Goal: Task Accomplishment & Management: Use online tool/utility

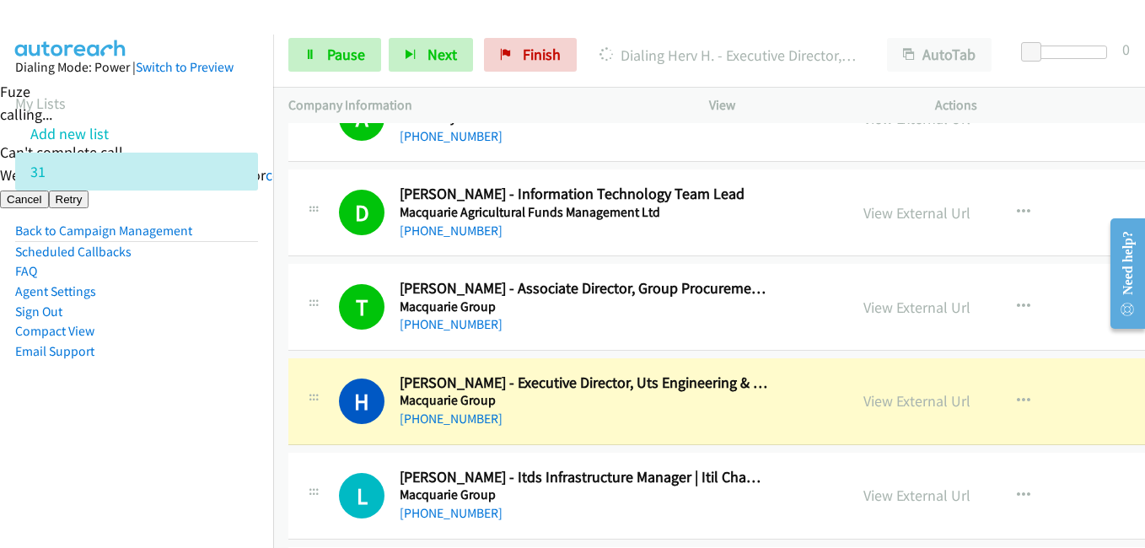
drag, startPoint x: 210, startPoint y: 416, endPoint x: 358, endPoint y: 91, distance: 357.0
click at [221, 405] on aside "Dialing Mode: Power | Switch to Preview My Lists Add new list 31 Back to Campai…" at bounding box center [136, 236] width 273 height 403
click at [358, 40] on link "Pause" at bounding box center [334, 55] width 93 height 34
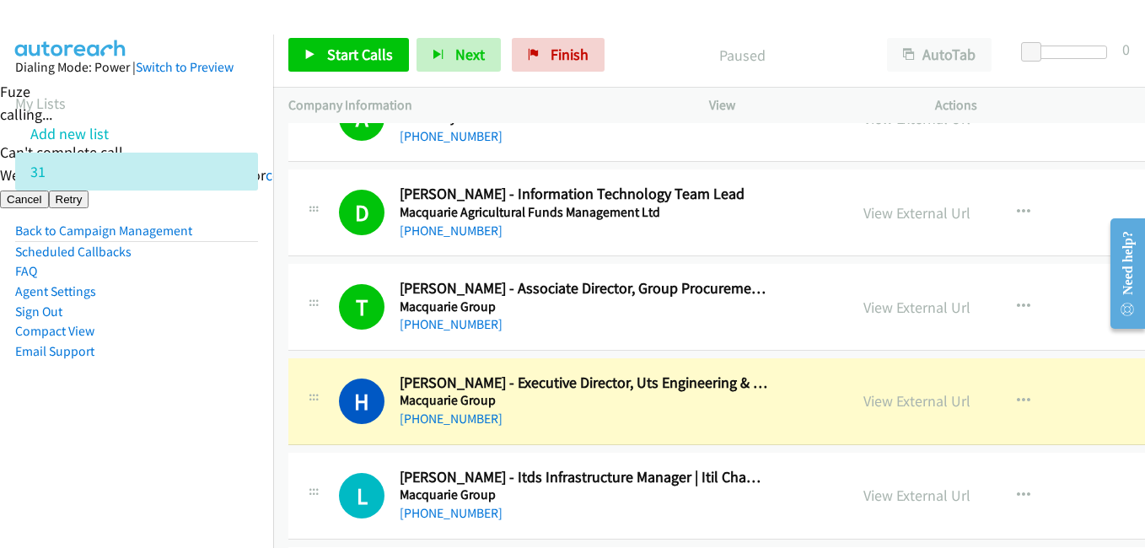
drag, startPoint x: 82, startPoint y: 442, endPoint x: 141, endPoint y: 442, distance: 59.0
click at [83, 442] on nav "Dialing Mode: Power | Switch to Preview My Lists Add new list 31 Back to Campai…" at bounding box center [137, 309] width 274 height 548
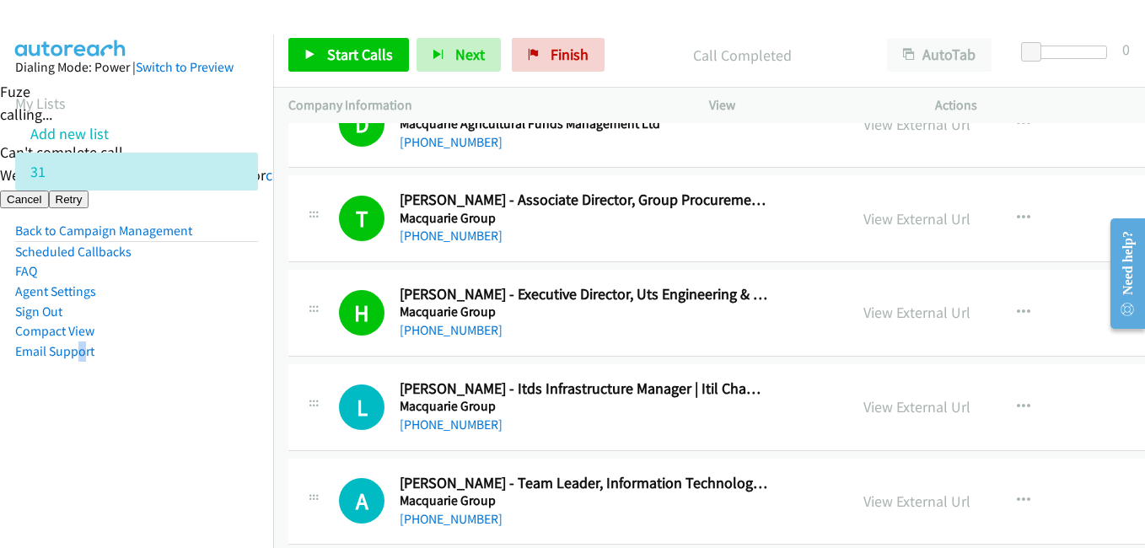
scroll to position [18463, 0]
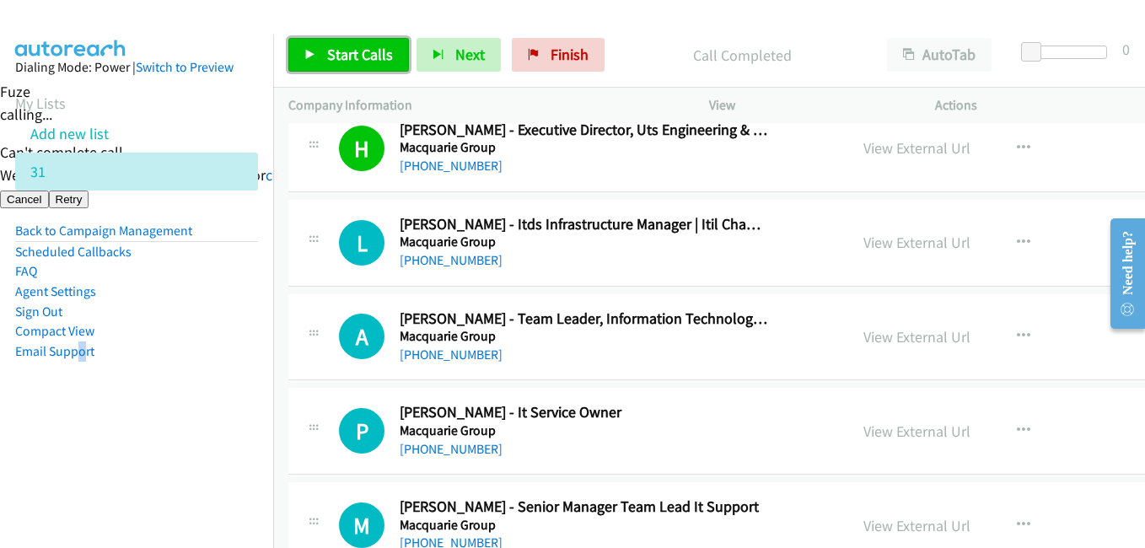
click at [374, 51] on span "Start Calls" at bounding box center [360, 54] width 66 height 19
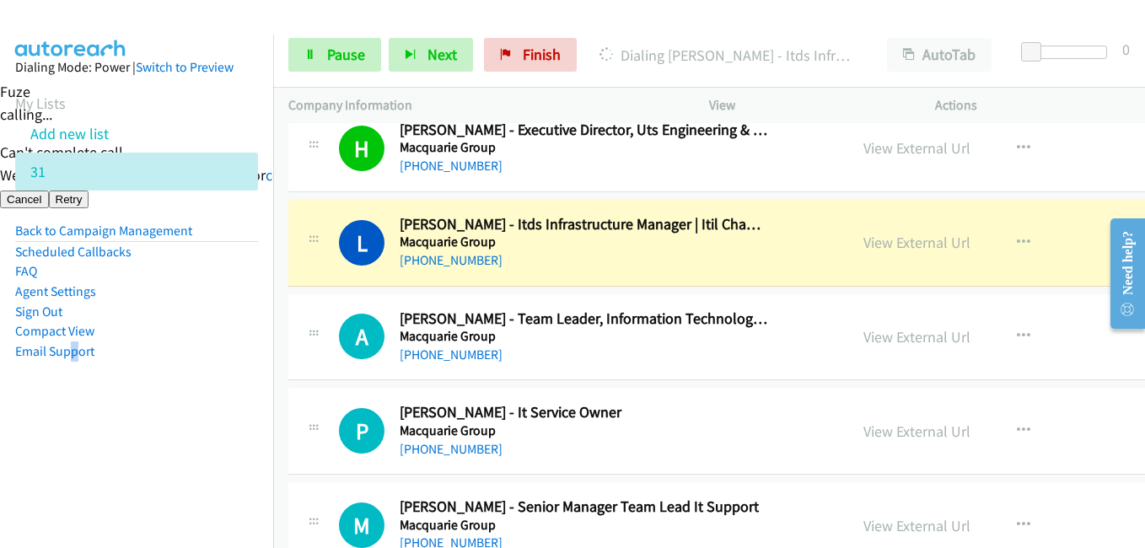
drag, startPoint x: 73, startPoint y: 380, endPoint x: 232, endPoint y: 325, distance: 168.8
click at [77, 379] on aside "Dialing Mode: Power | Switch to Preview My Lists Add new list 31 Back to Campai…" at bounding box center [136, 236] width 273 height 403
click at [885, 244] on link "View External Url" at bounding box center [917, 242] width 107 height 19
click at [321, 54] on link "Pause" at bounding box center [334, 55] width 93 height 34
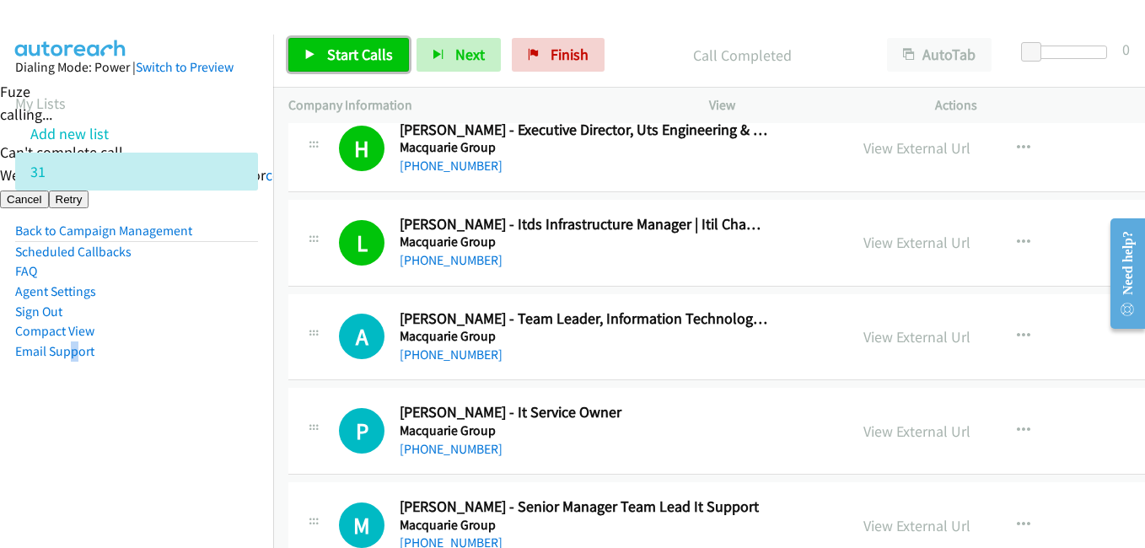
click at [398, 62] on link "Start Calls" at bounding box center [348, 55] width 121 height 34
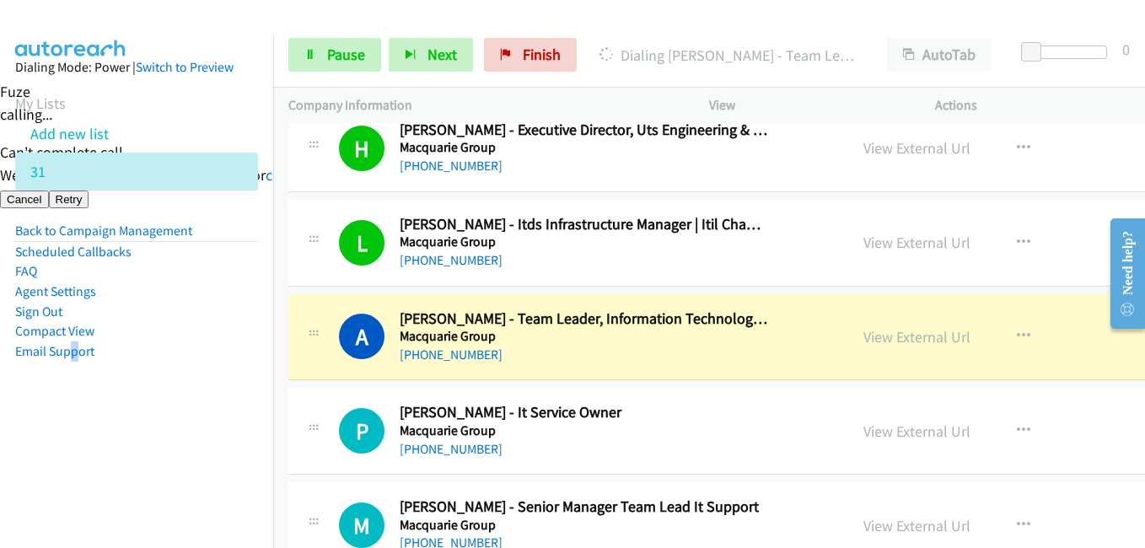
click at [236, 322] on li "Compact View" at bounding box center [136, 331] width 243 height 20
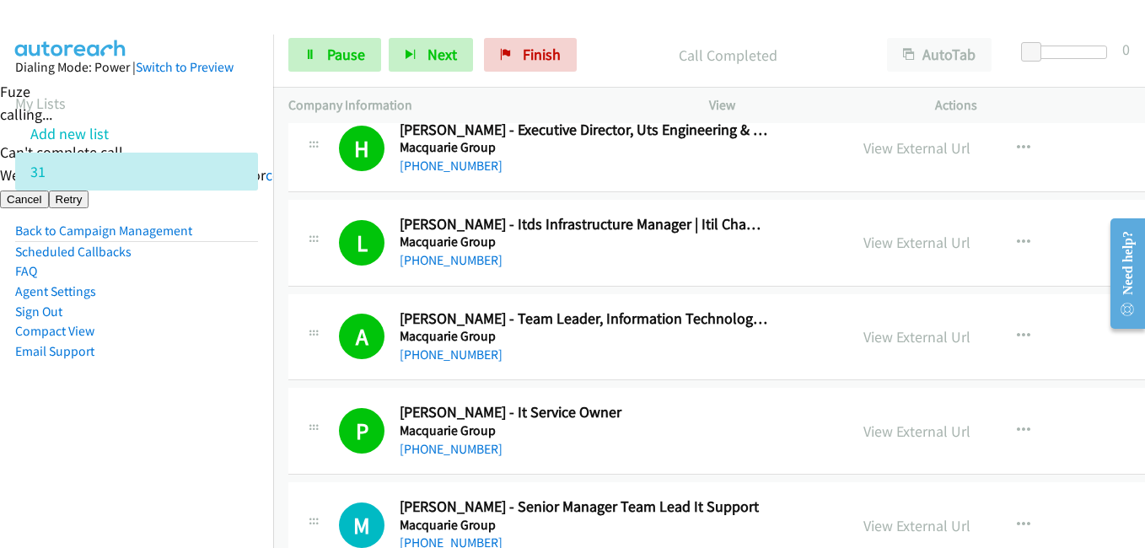
click at [197, 395] on aside "Dialing Mode: Power | Switch to Preview My Lists Add new list 31 Back to Campai…" at bounding box center [136, 236] width 273 height 403
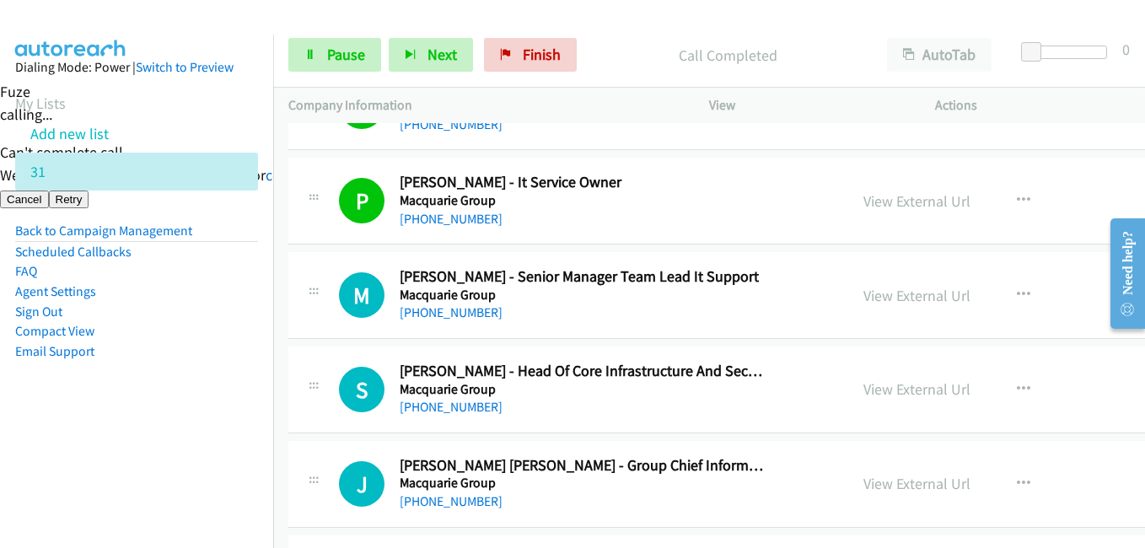
scroll to position [18716, 0]
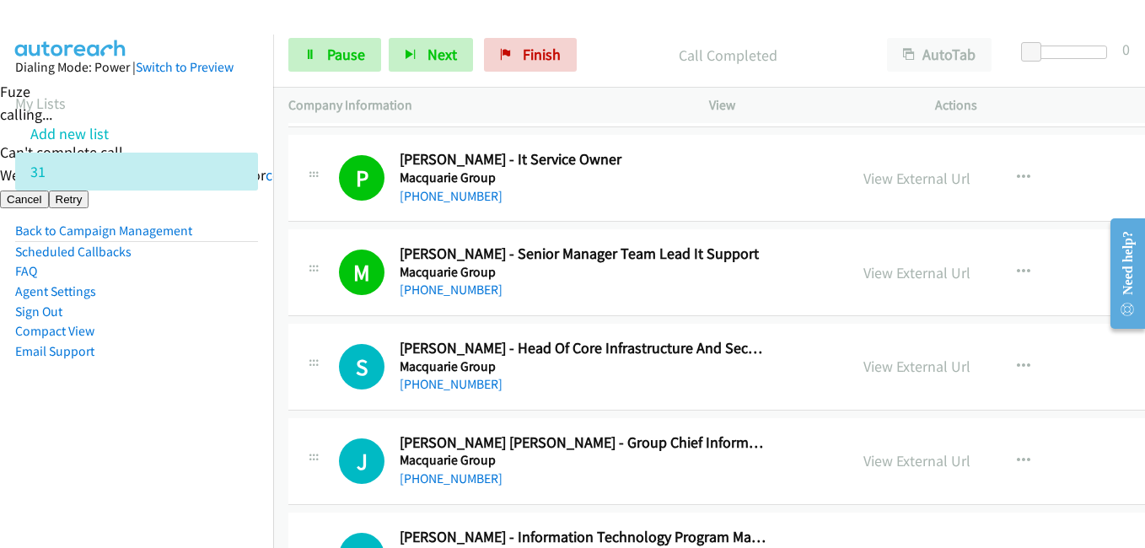
drag, startPoint x: 246, startPoint y: 382, endPoint x: 262, endPoint y: 379, distance: 16.4
click at [246, 382] on aside "Dialing Mode: Power | Switch to Preview My Lists Add new list 31 Back to Campai…" at bounding box center [136, 236] width 273 height 403
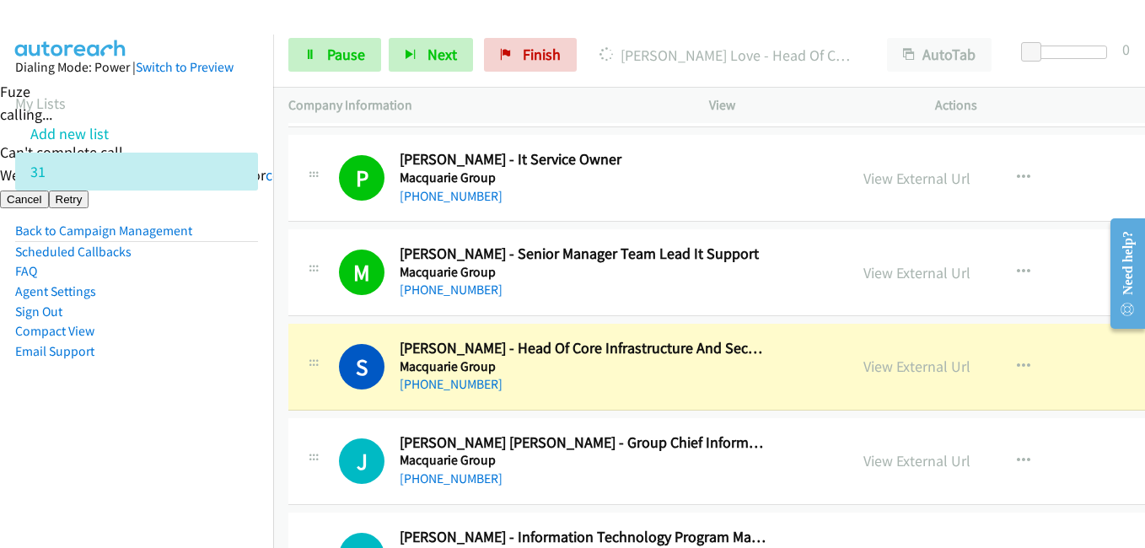
click at [229, 418] on aside "Dialing Mode: Power | Switch to Preview My Lists Add new list 31 Back to Campai…" at bounding box center [136, 236] width 273 height 403
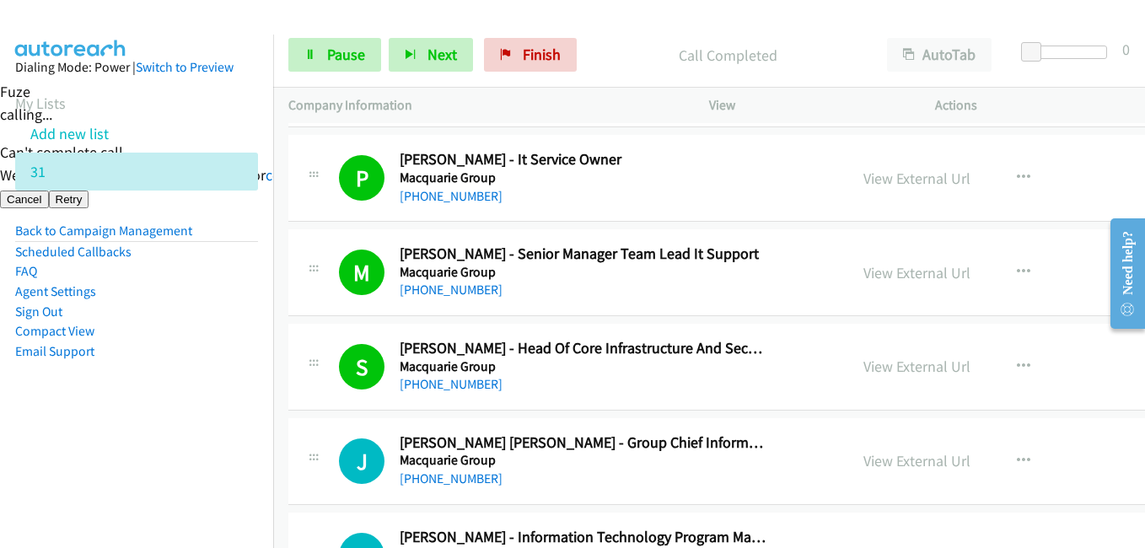
click at [168, 366] on aside "Dialing Mode: Power | Switch to Preview My Lists Add new list 31 Back to Campai…" at bounding box center [136, 236] width 273 height 403
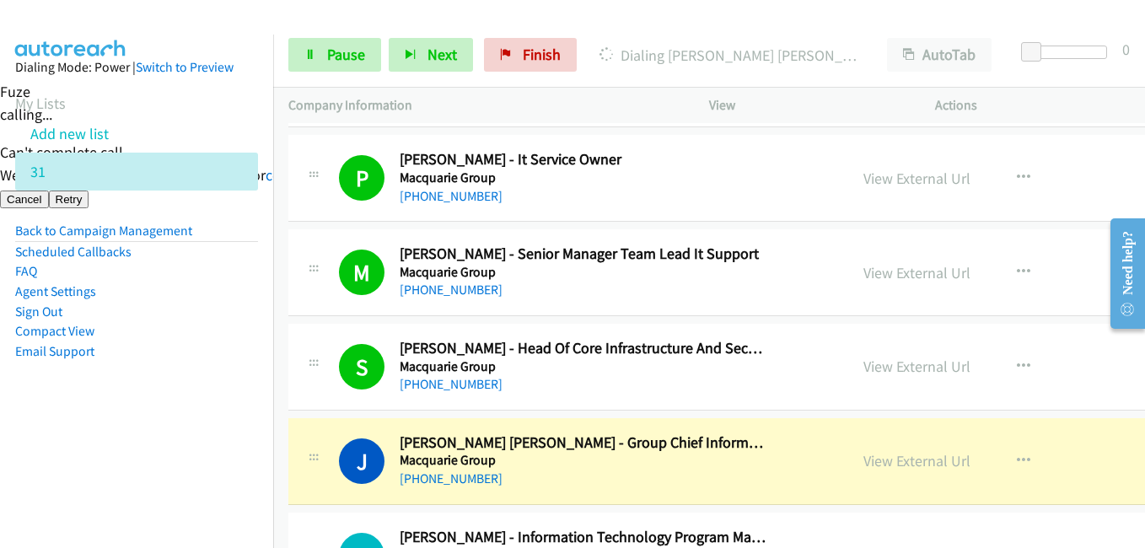
scroll to position [18884, 0]
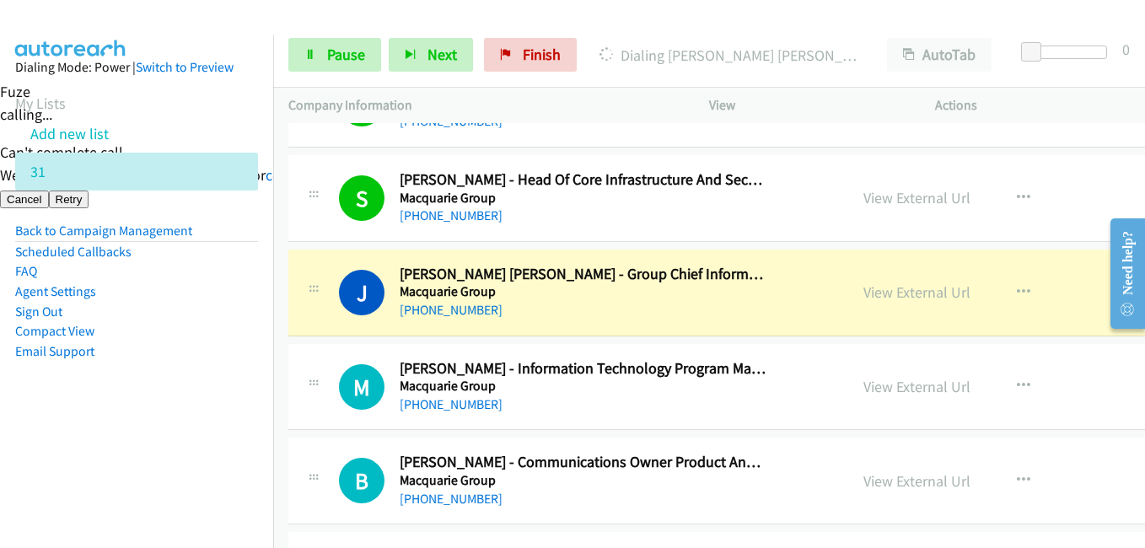
click at [250, 446] on nav "Dialing Mode: Power | Switch to Preview My Lists Add new list 31 Back to Campai…" at bounding box center [137, 309] width 274 height 548
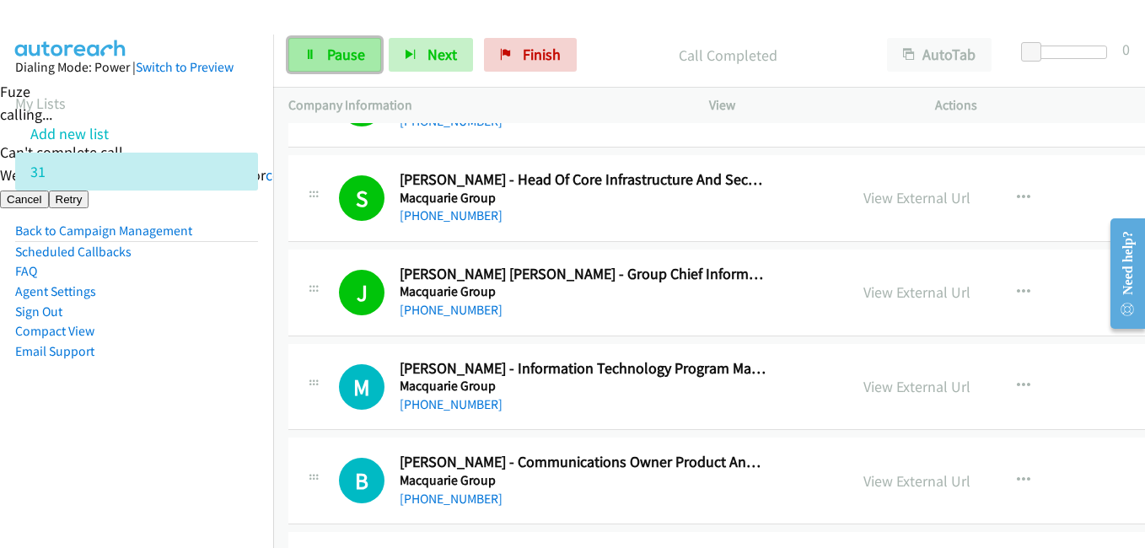
click at [358, 54] on span "Pause" at bounding box center [346, 54] width 38 height 19
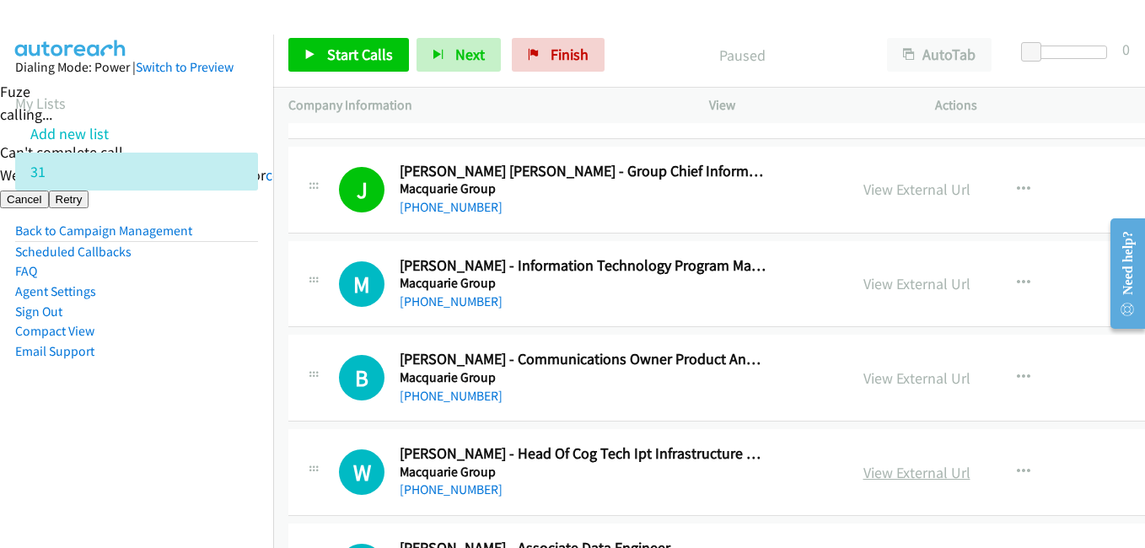
scroll to position [19053, 0]
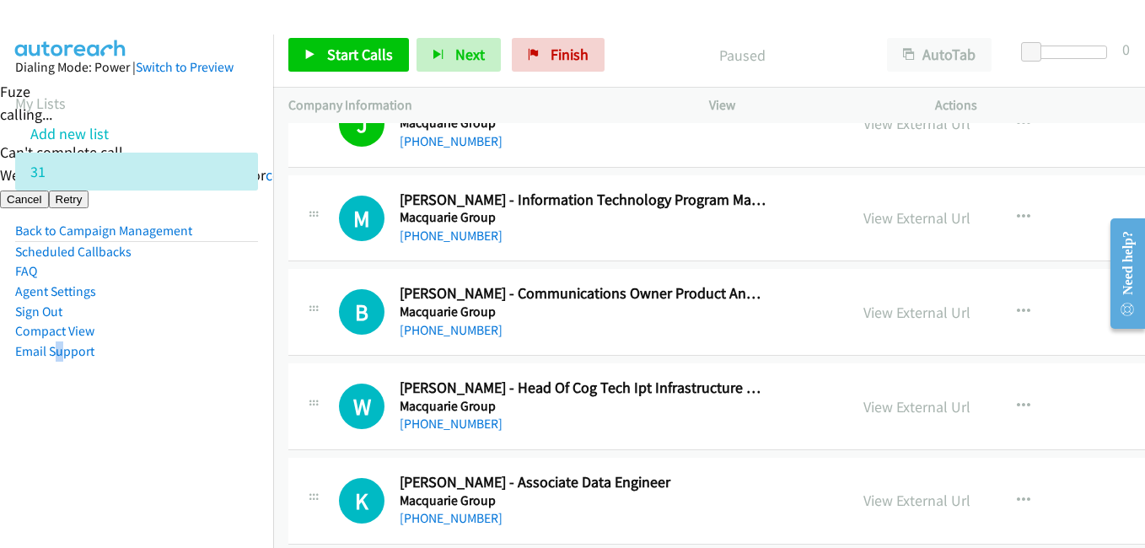
drag, startPoint x: 59, startPoint y: 458, endPoint x: 100, endPoint y: 446, distance: 42.2
click at [62, 458] on nav "Dialing Mode: Power | Switch to Preview My Lists Add new list 31 Back to Campai…" at bounding box center [137, 309] width 274 height 548
click at [354, 68] on link "Start Calls" at bounding box center [348, 55] width 121 height 34
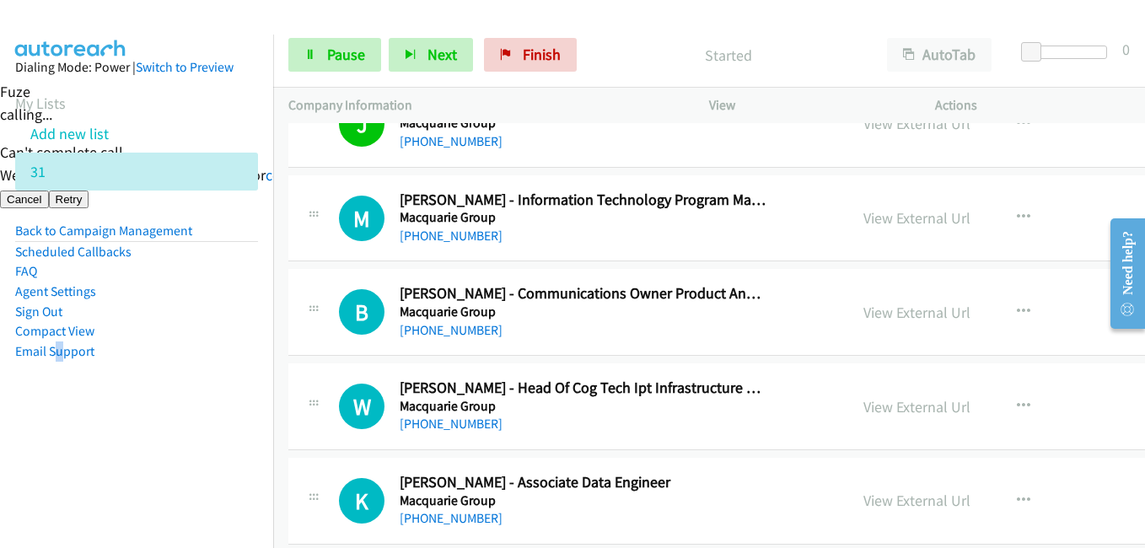
click at [100, 449] on nav "Dialing Mode: Power | Switch to Preview My Lists Add new list 31 Back to Campai…" at bounding box center [137, 309] width 274 height 548
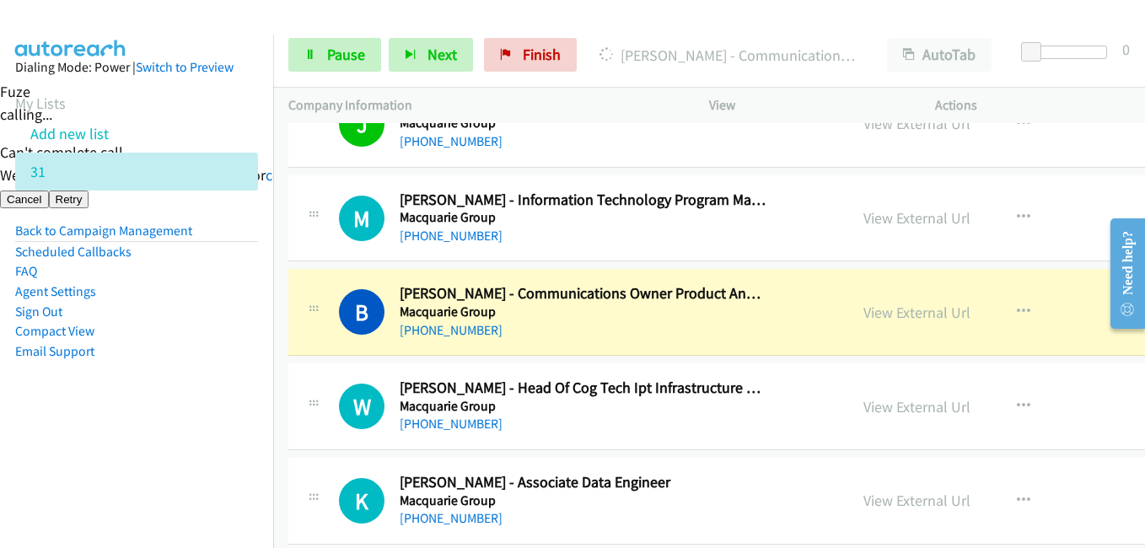
drag, startPoint x: 115, startPoint y: 447, endPoint x: 473, endPoint y: 361, distance: 368.6
click at [115, 447] on nav "Dialing Mode: Power | Switch to Preview My Lists Add new list 31 Back to Campai…" at bounding box center [137, 309] width 274 height 548
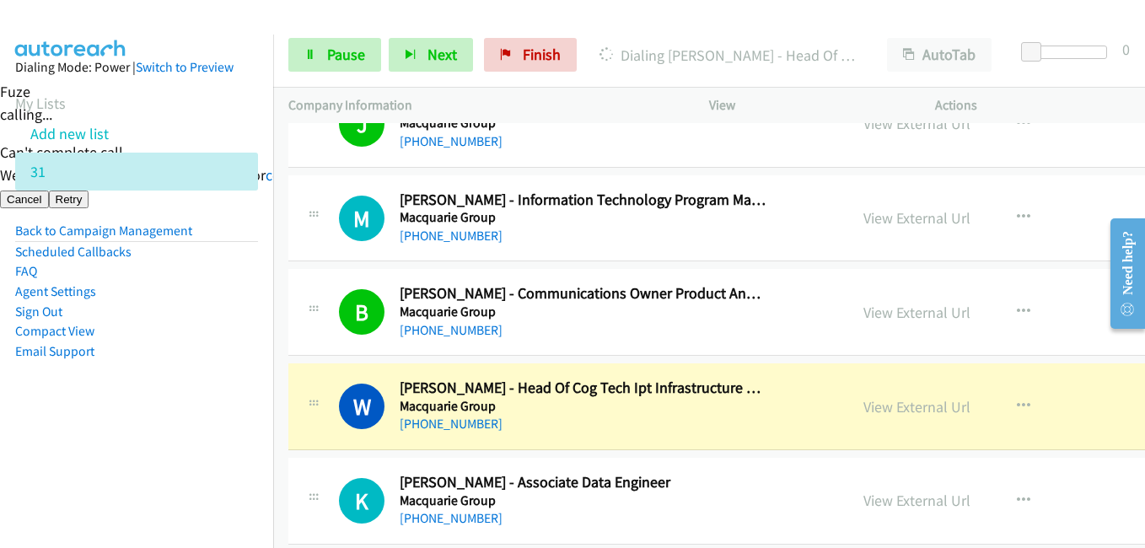
click at [175, 431] on aside "Dialing Mode: Power | Switch to Preview My Lists Add new list 31 Back to Campai…" at bounding box center [136, 236] width 273 height 403
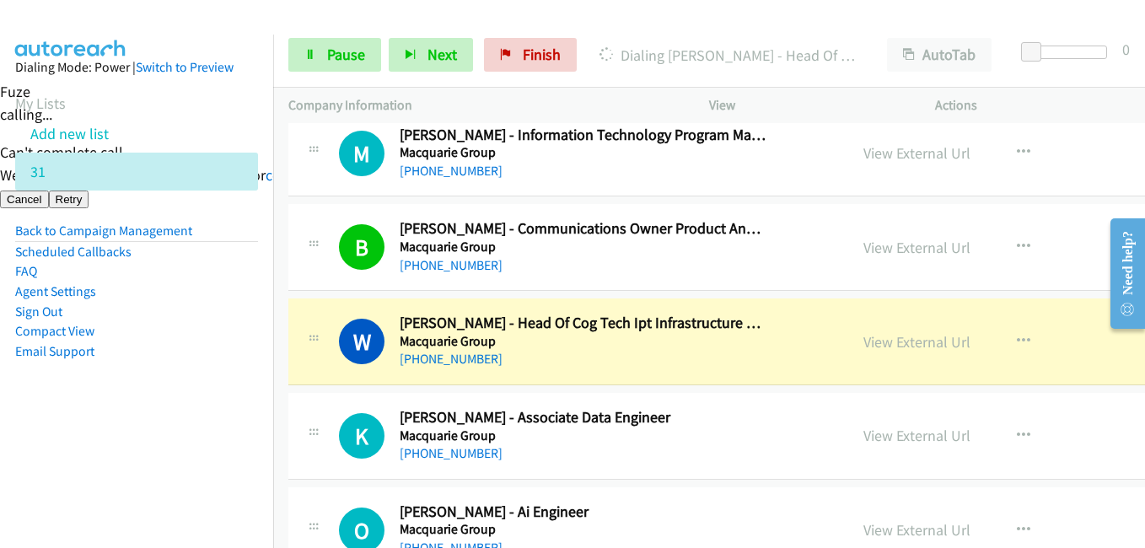
scroll to position [19137, 0]
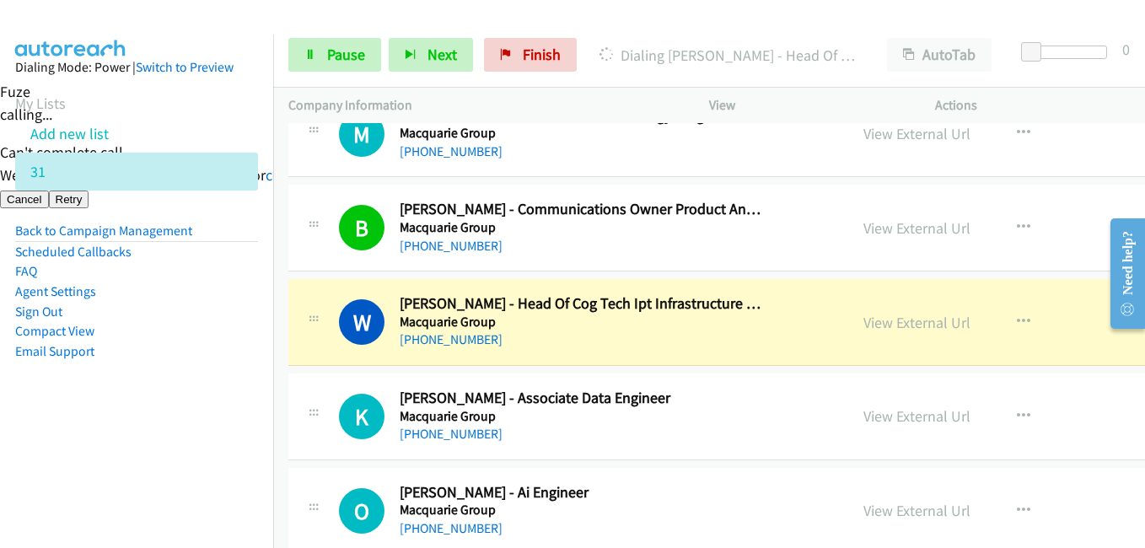
drag, startPoint x: 229, startPoint y: 463, endPoint x: 271, endPoint y: 452, distance: 43.6
click at [229, 463] on nav "Dialing Mode: Power | Switch to Preview My Lists Add new list 31 Back to Campai…" at bounding box center [137, 309] width 274 height 548
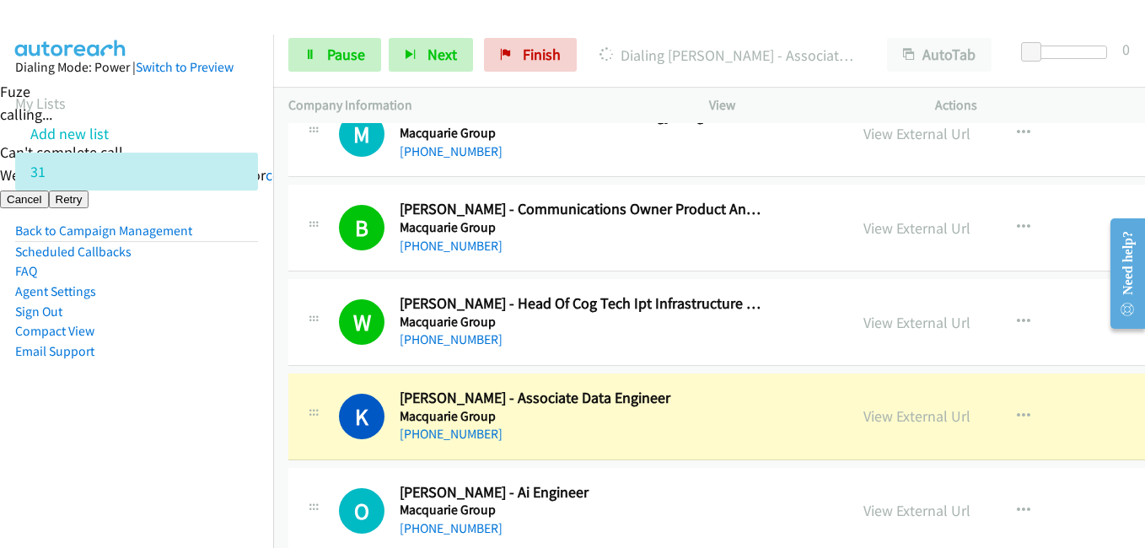
drag, startPoint x: 207, startPoint y: 425, endPoint x: 525, endPoint y: 404, distance: 317.8
click at [218, 424] on aside "Dialing Mode: Power | Switch to Preview My Lists Add new list 31 Back to Campai…" at bounding box center [136, 236] width 273 height 403
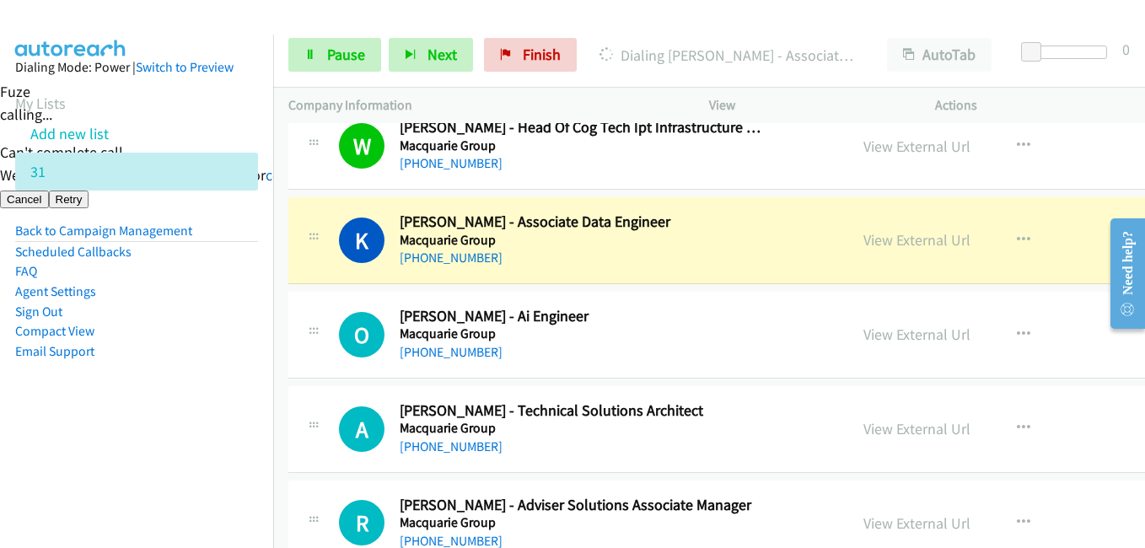
scroll to position [19390, 0]
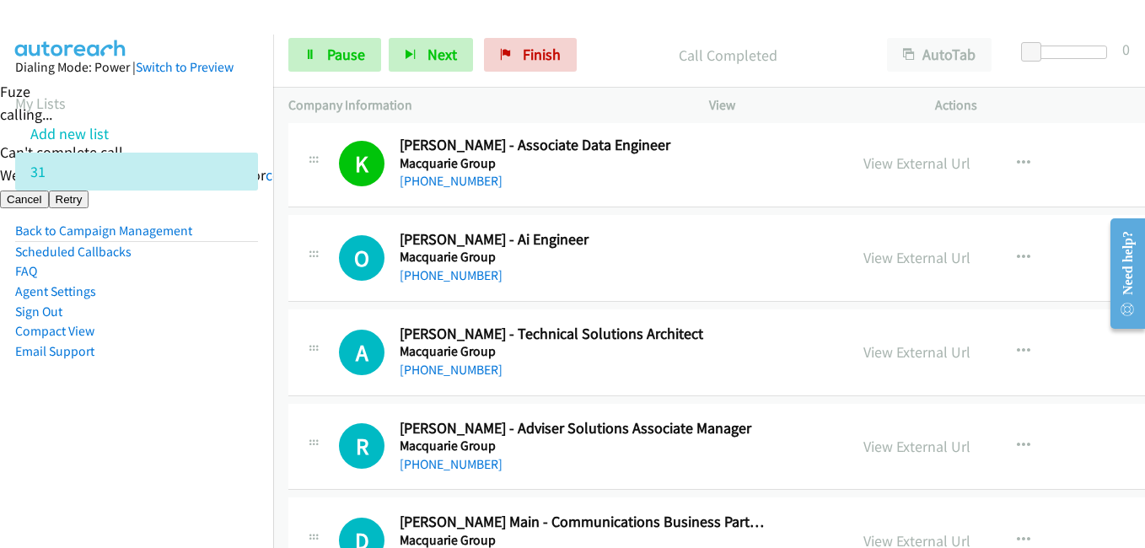
click at [195, 439] on nav "Dialing Mode: Power | Switch to Preview My Lists Add new list 31 Back to Campai…" at bounding box center [137, 309] width 274 height 548
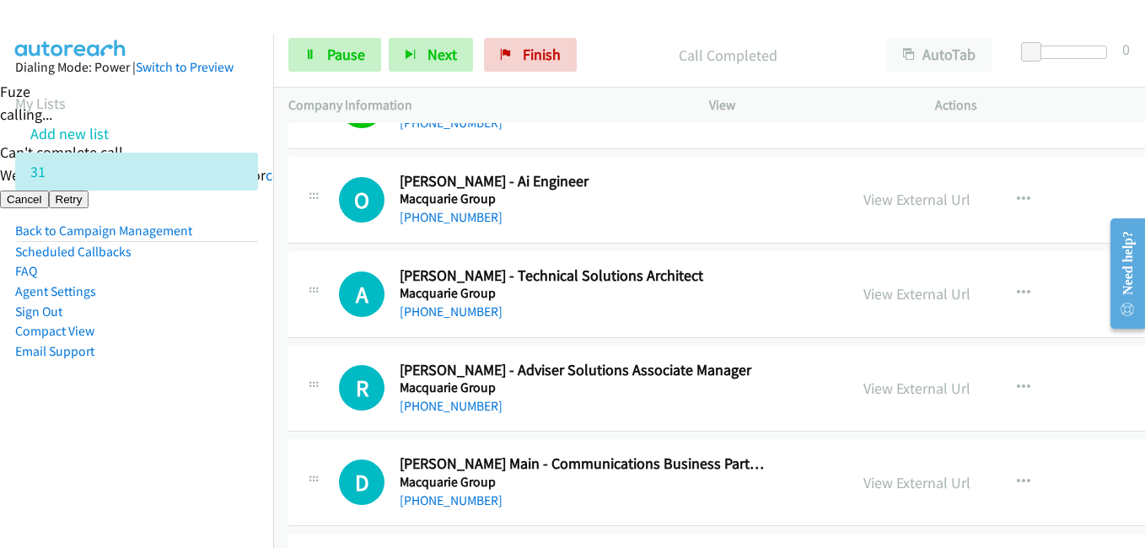
scroll to position [19475, 0]
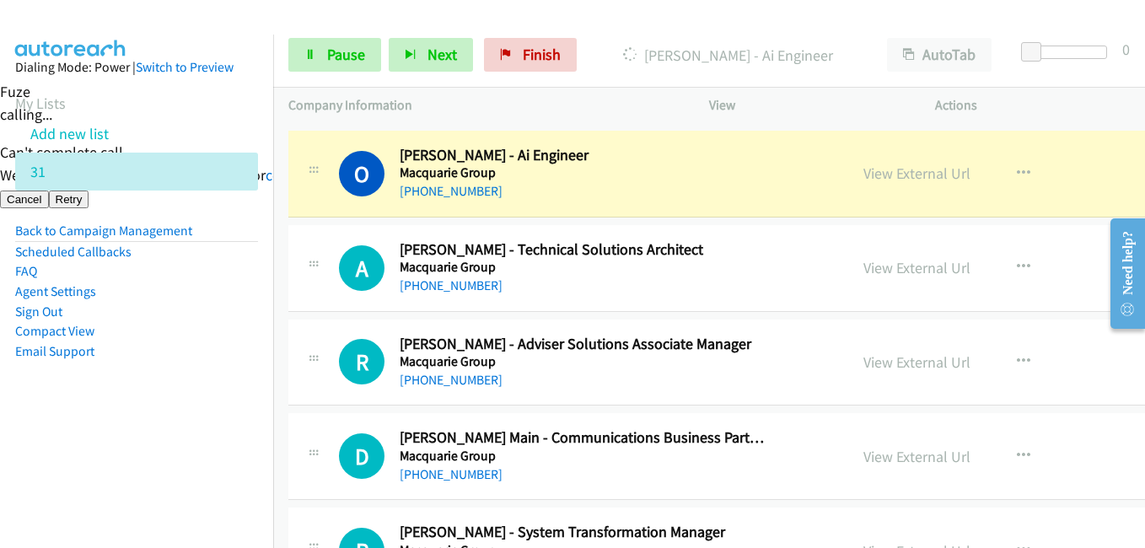
drag, startPoint x: 223, startPoint y: 334, endPoint x: 612, endPoint y: 318, distance: 389.9
click at [225, 334] on li "Compact View" at bounding box center [136, 331] width 243 height 20
drag, startPoint x: 176, startPoint y: 428, endPoint x: 417, endPoint y: 394, distance: 243.7
click at [188, 428] on aside "Dialing Mode: Power | Switch to Preview My Lists Add new list 31 Back to Campai…" at bounding box center [136, 236] width 273 height 403
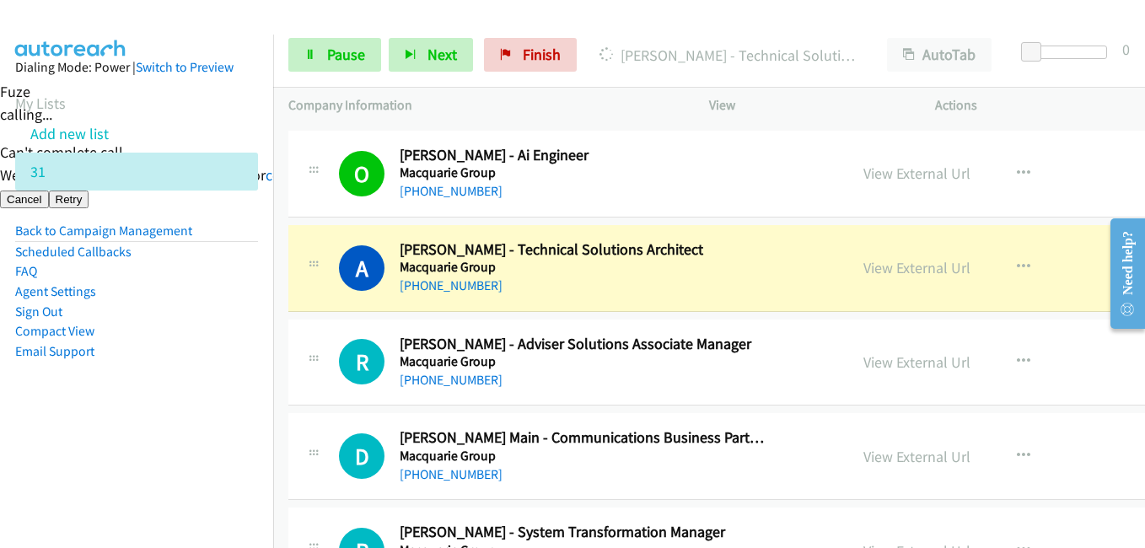
drag, startPoint x: 140, startPoint y: 417, endPoint x: 421, endPoint y: 400, distance: 281.4
click at [147, 418] on aside "Dialing Mode: Power | Switch to Preview My Lists Add new list 31 Back to Campai…" at bounding box center [136, 236] width 273 height 403
click at [891, 260] on link "View External Url" at bounding box center [917, 267] width 107 height 19
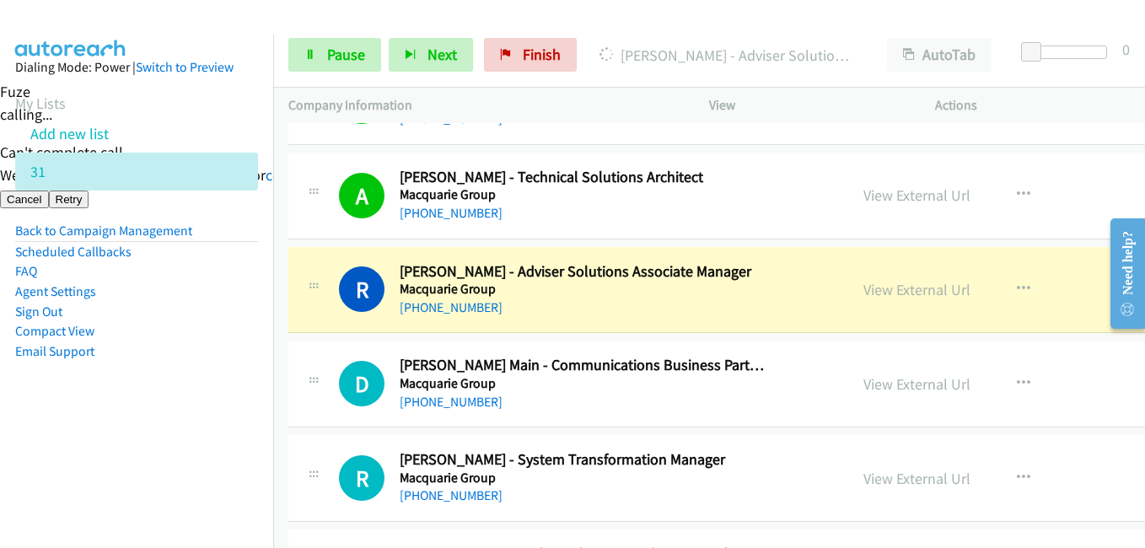
scroll to position [19643, 0]
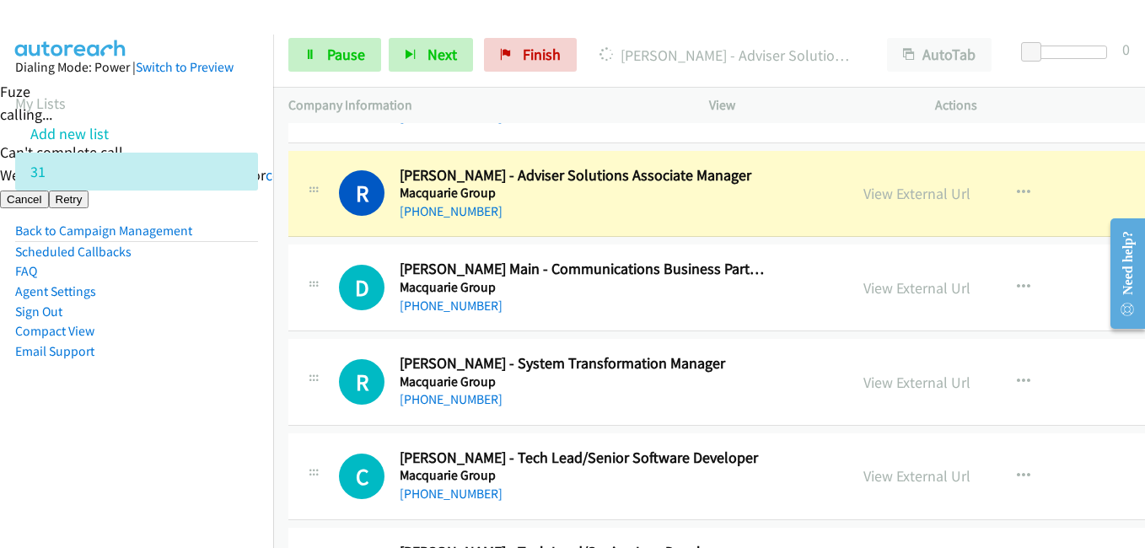
drag, startPoint x: 220, startPoint y: 446, endPoint x: 383, endPoint y: 417, distance: 165.3
click at [220, 446] on nav "Dialing Mode: Power | Switch to Preview My Lists Add new list 31 Back to Campai…" at bounding box center [137, 309] width 274 height 548
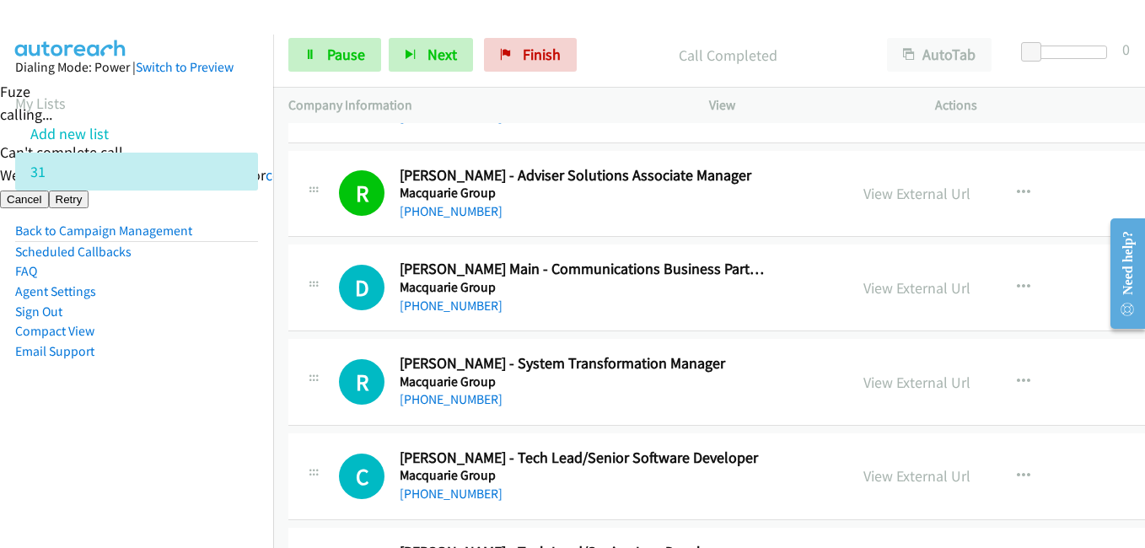
click at [248, 458] on nav "Dialing Mode: Power | Switch to Preview My Lists Add new list 31 Back to Campai…" at bounding box center [137, 309] width 274 height 548
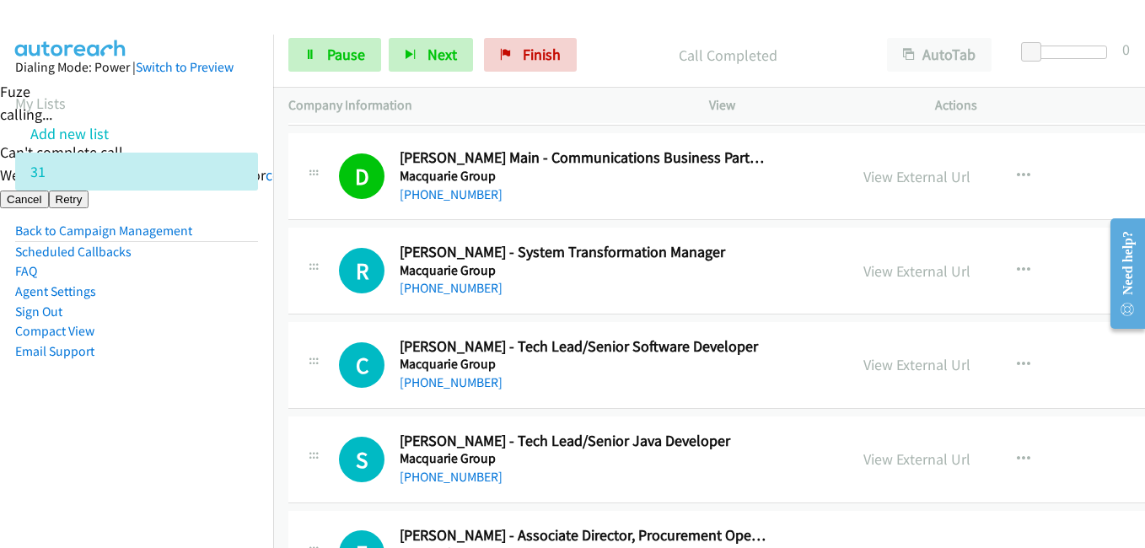
scroll to position [19812, 0]
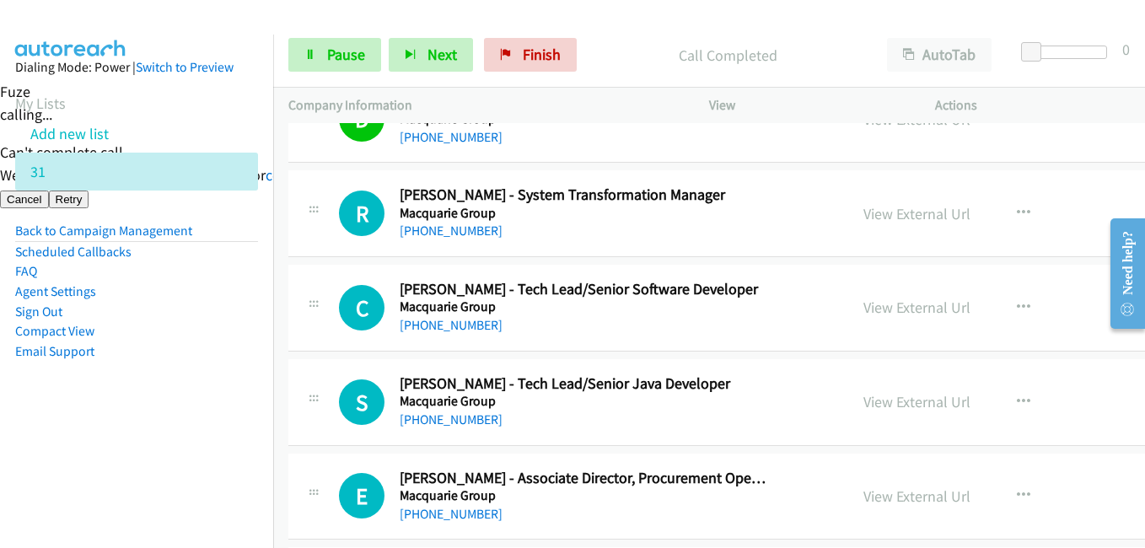
drag, startPoint x: 84, startPoint y: 414, endPoint x: 254, endPoint y: 414, distance: 169.5
click at [89, 414] on aside "Dialing Mode: Power | Switch to Preview My Lists Add new list 31 Back to Campai…" at bounding box center [136, 236] width 273 height 403
click at [349, 56] on span "Pause" at bounding box center [346, 54] width 38 height 19
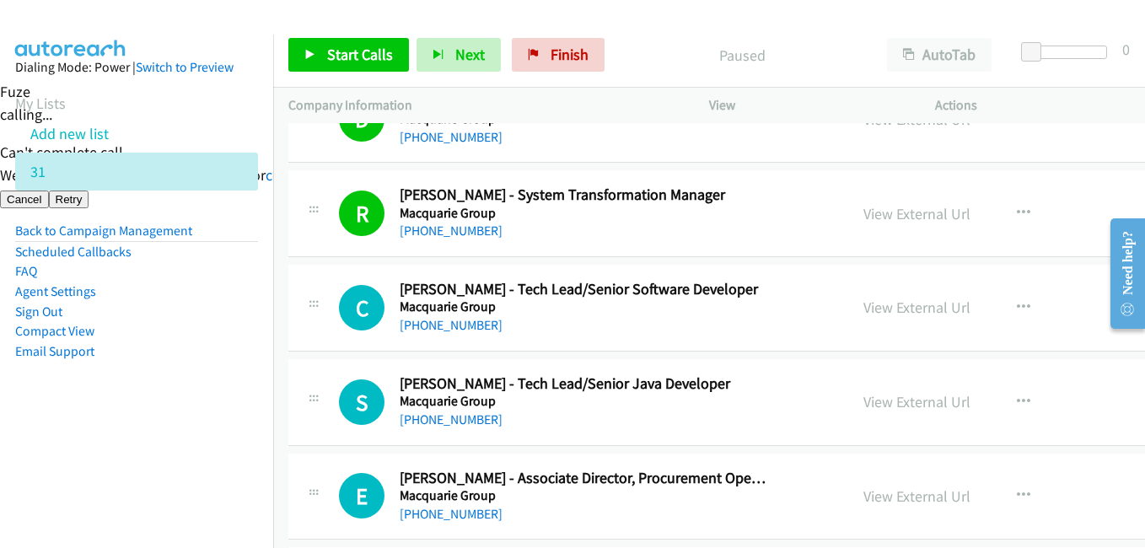
click at [255, 422] on aside "Dialing Mode: Power | Switch to Preview My Lists Add new list 31 Back to Campai…" at bounding box center [136, 236] width 273 height 403
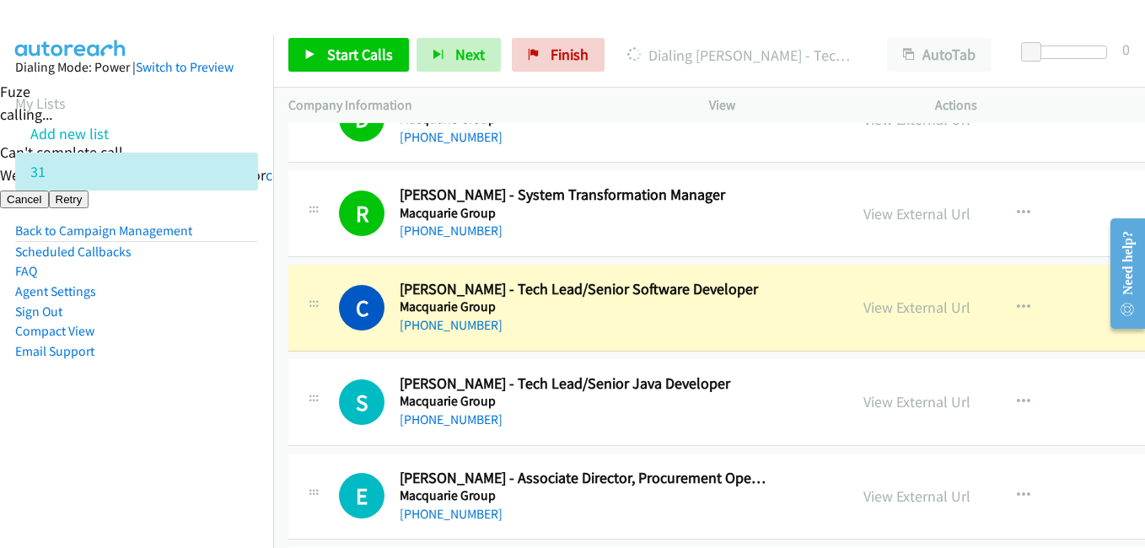
drag, startPoint x: 80, startPoint y: 451, endPoint x: 202, endPoint y: 416, distance: 127.3
click at [81, 451] on nav "Dialing Mode: Power | Switch to Preview My Lists Add new list 31 Back to Campai…" at bounding box center [137, 309] width 274 height 548
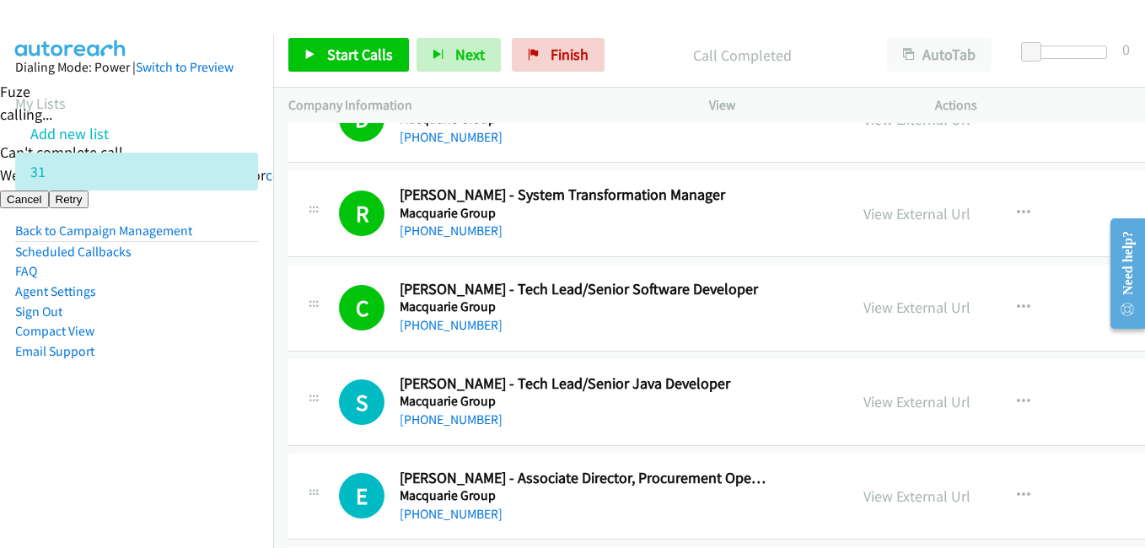
click at [164, 409] on aside "Dialing Mode: Power | Switch to Preview My Lists Add new list 31 Back to Campai…" at bounding box center [136, 236] width 273 height 403
click at [362, 59] on span "Start Calls" at bounding box center [360, 54] width 66 height 19
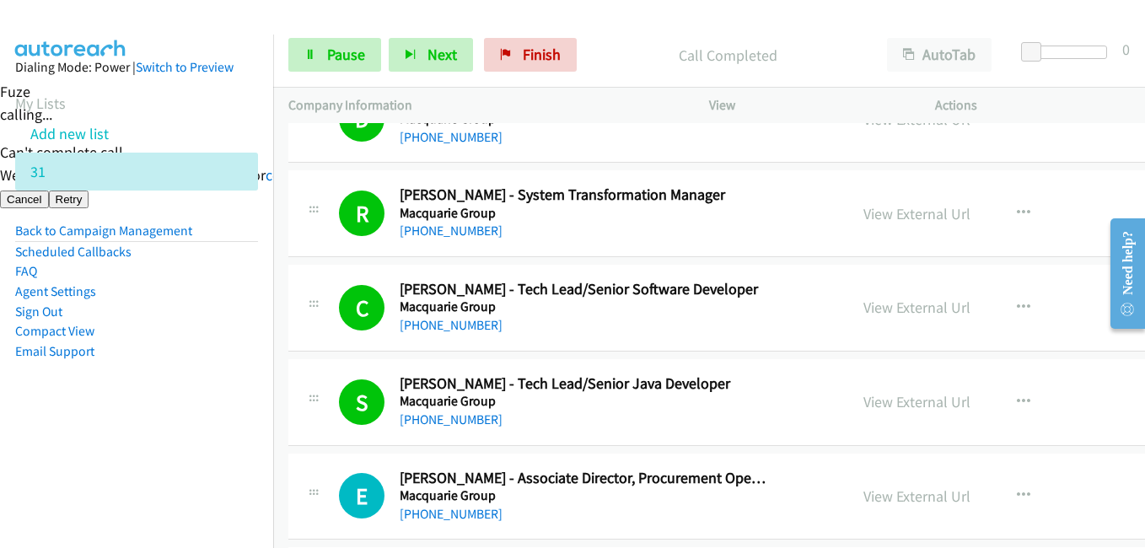
drag, startPoint x: 154, startPoint y: 417, endPoint x: 433, endPoint y: 397, distance: 279.0
click at [154, 417] on aside "Dialing Mode: Power | Switch to Preview My Lists Add new list 31 Back to Campai…" at bounding box center [136, 236] width 273 height 403
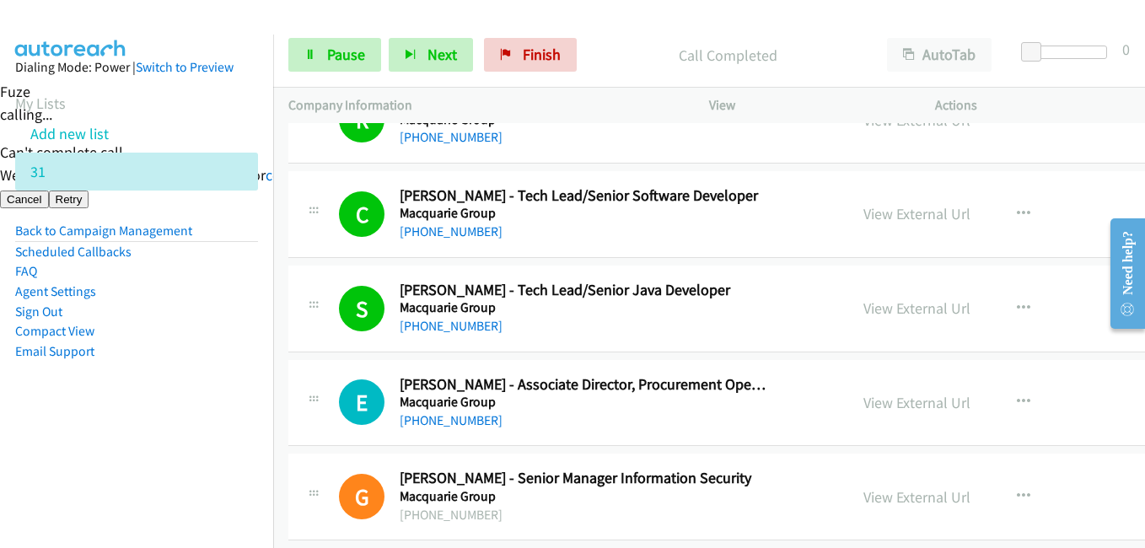
scroll to position [19981, 0]
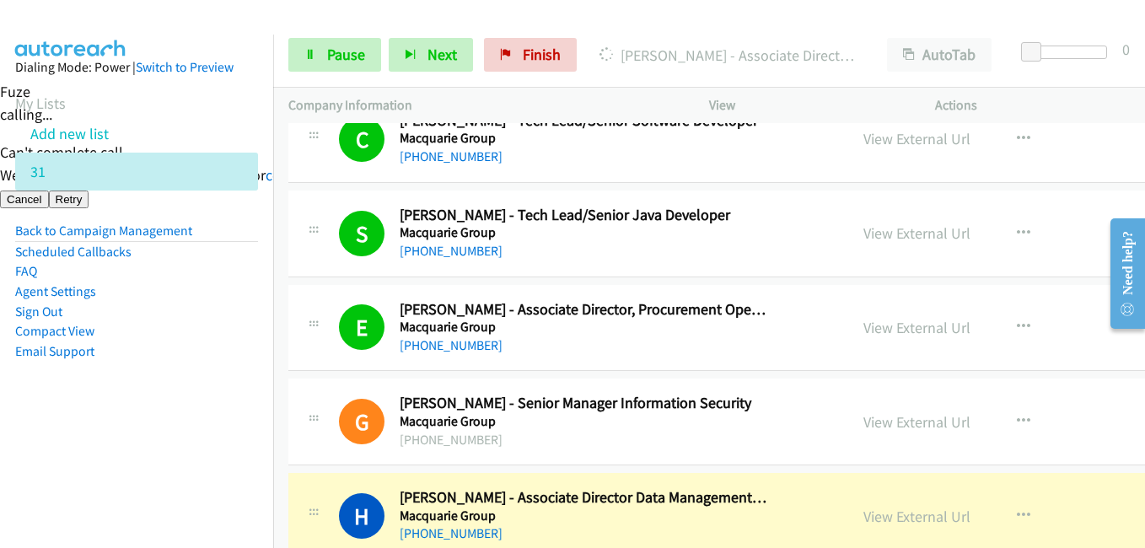
click at [199, 411] on aside "Dialing Mode: Power | Switch to Preview My Lists Add new list 31 Back to Campai…" at bounding box center [136, 236] width 273 height 403
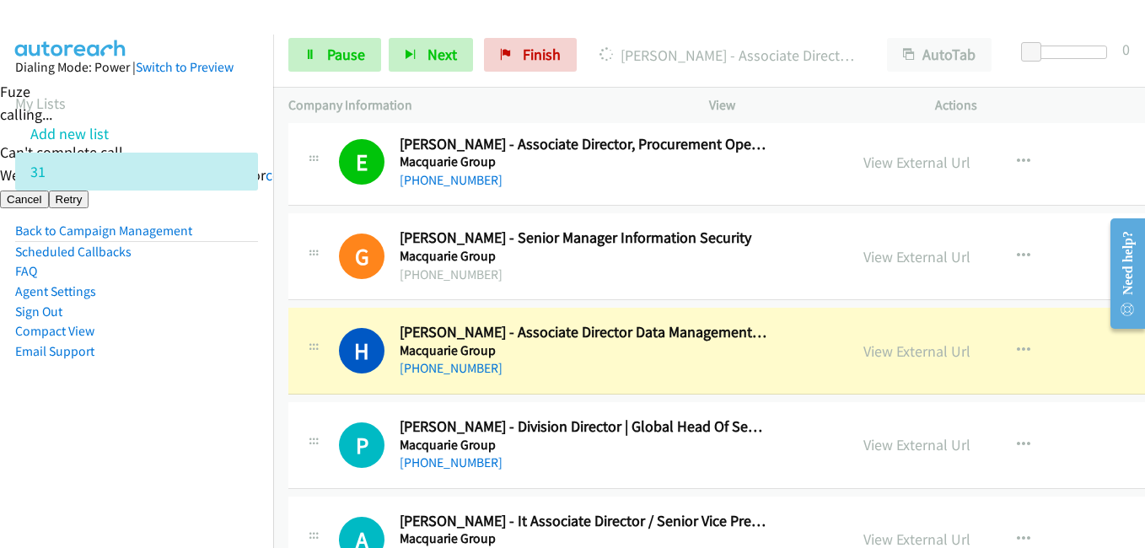
scroll to position [20234, 0]
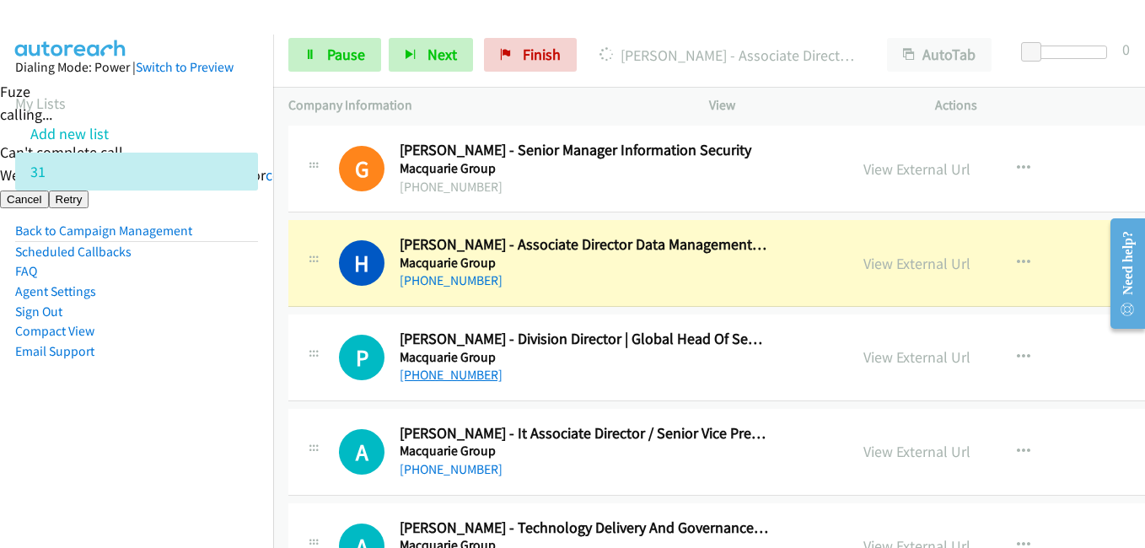
drag, startPoint x: 151, startPoint y: 445, endPoint x: 445, endPoint y: 370, distance: 303.7
click at [158, 444] on nav "Dialing Mode: Power | Switch to Preview My Lists Add new list 31 Back to Campai…" at bounding box center [137, 309] width 274 height 548
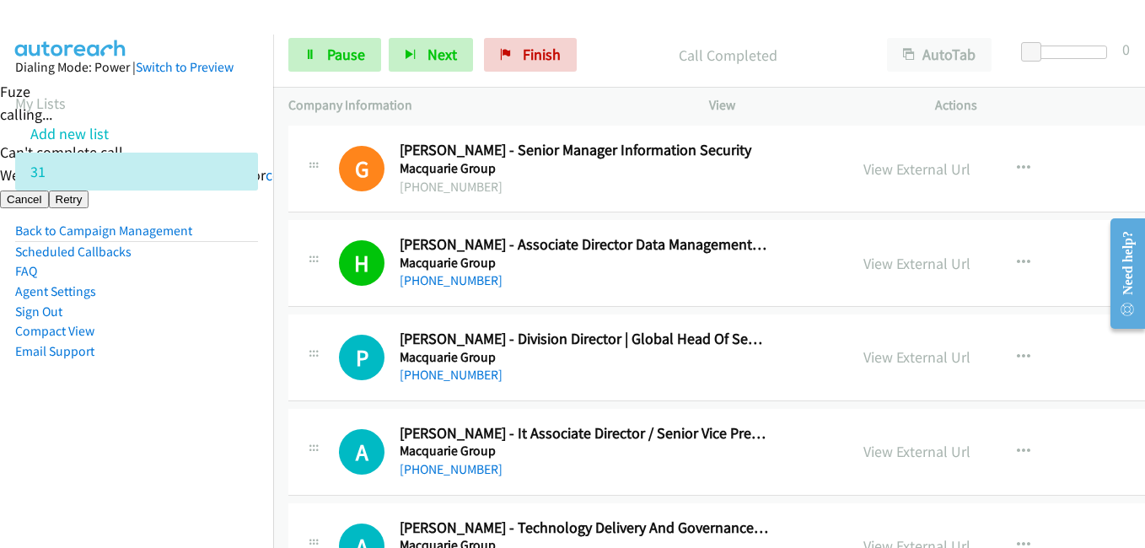
scroll to position [20318, 0]
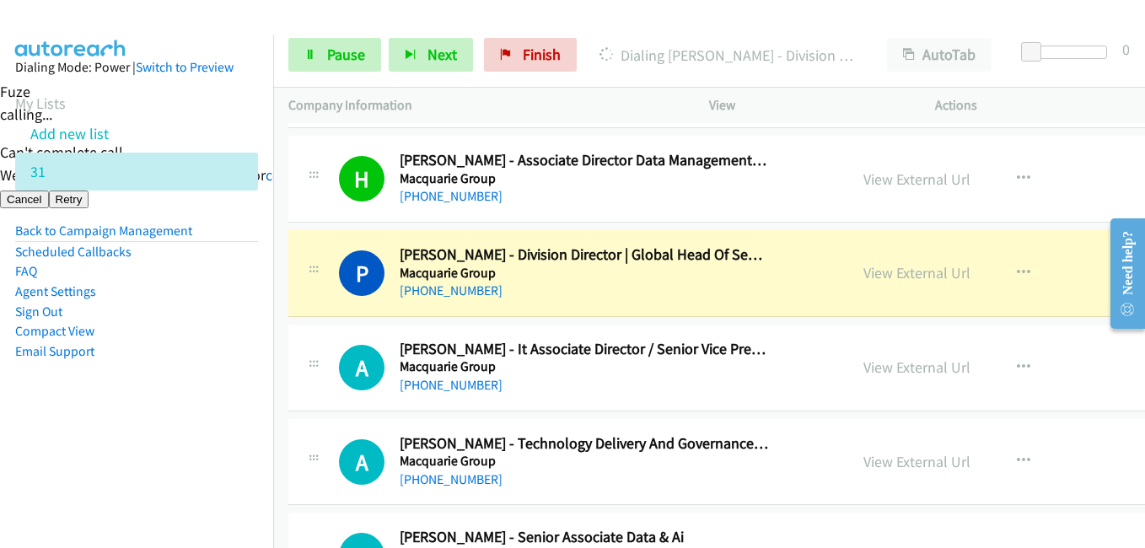
drag, startPoint x: 116, startPoint y: 458, endPoint x: 431, endPoint y: 346, distance: 334.8
click at [123, 455] on nav "Dialing Mode: Power | Switch to Preview My Lists Add new list 31 Back to Campai…" at bounding box center [137, 309] width 274 height 548
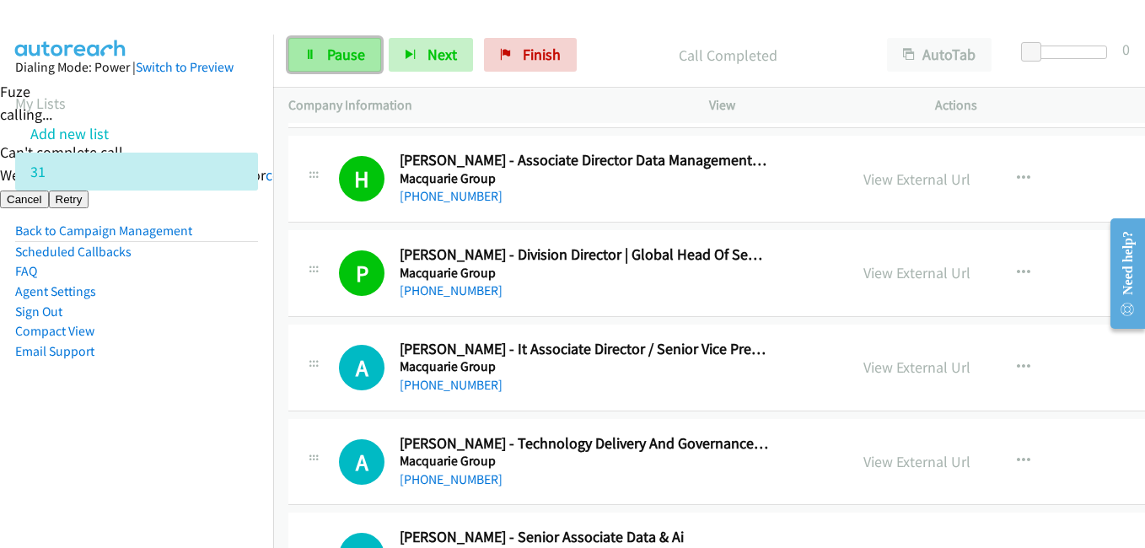
click at [329, 63] on span "Pause" at bounding box center [346, 54] width 38 height 19
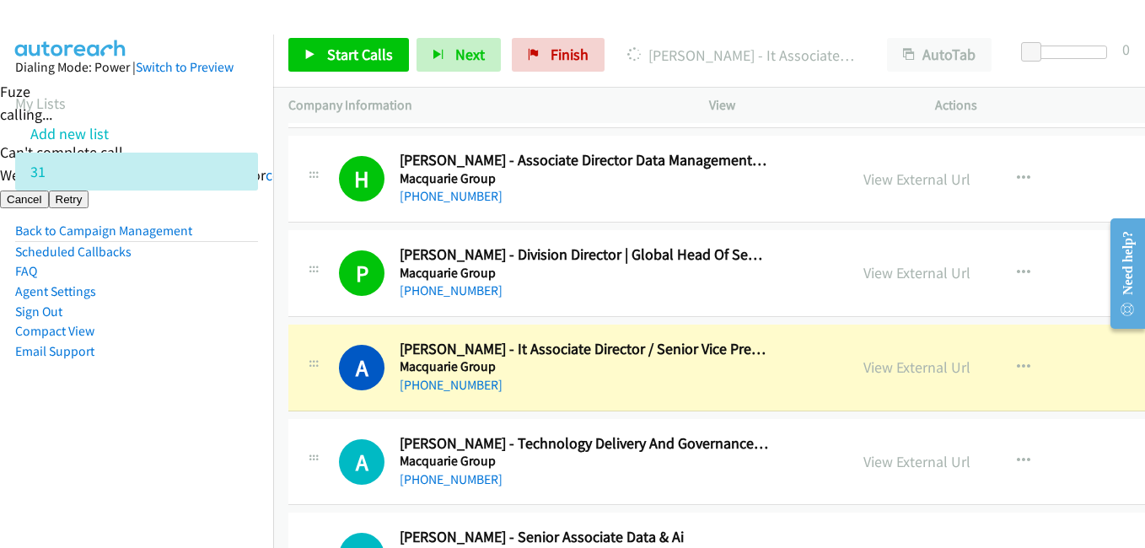
drag, startPoint x: 250, startPoint y: 390, endPoint x: 414, endPoint y: 374, distance: 165.3
click at [250, 390] on aside "Dialing Mode: Power | Switch to Preview My Lists Add new list 31 Back to Campai…" at bounding box center [136, 236] width 273 height 403
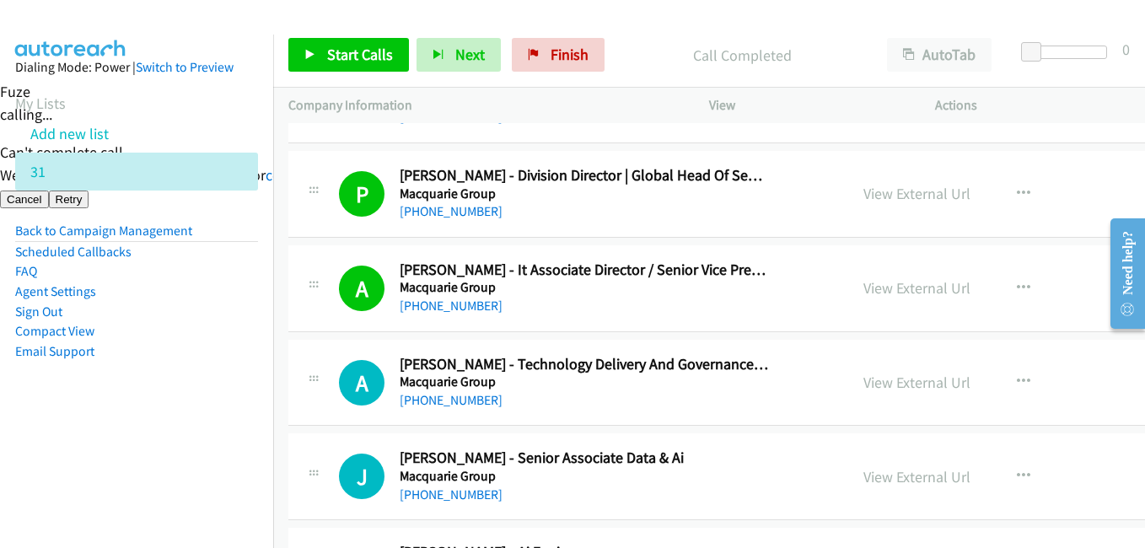
scroll to position [20487, 0]
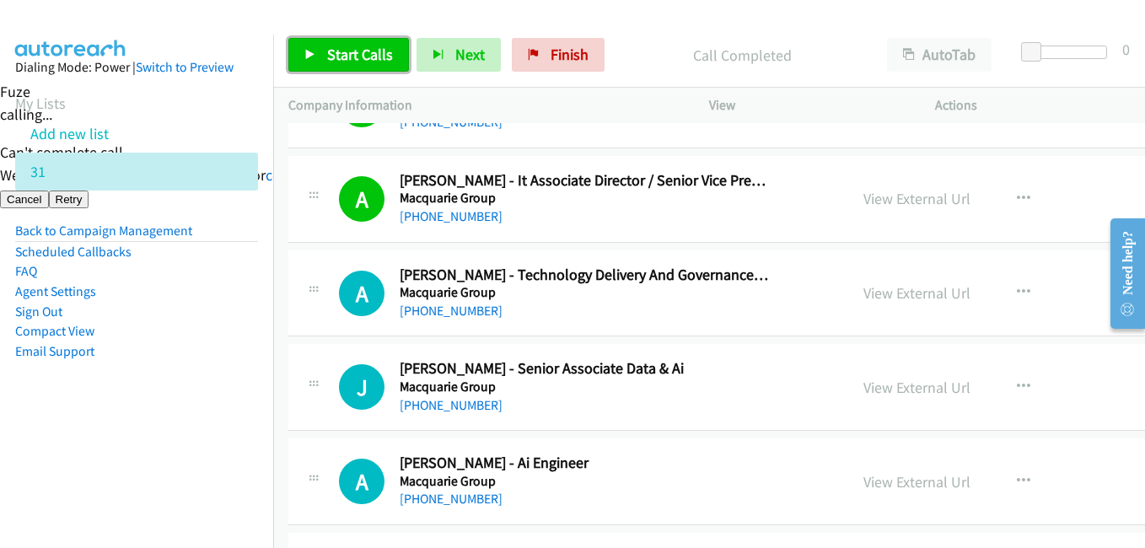
click at [336, 65] on link "Start Calls" at bounding box center [348, 55] width 121 height 34
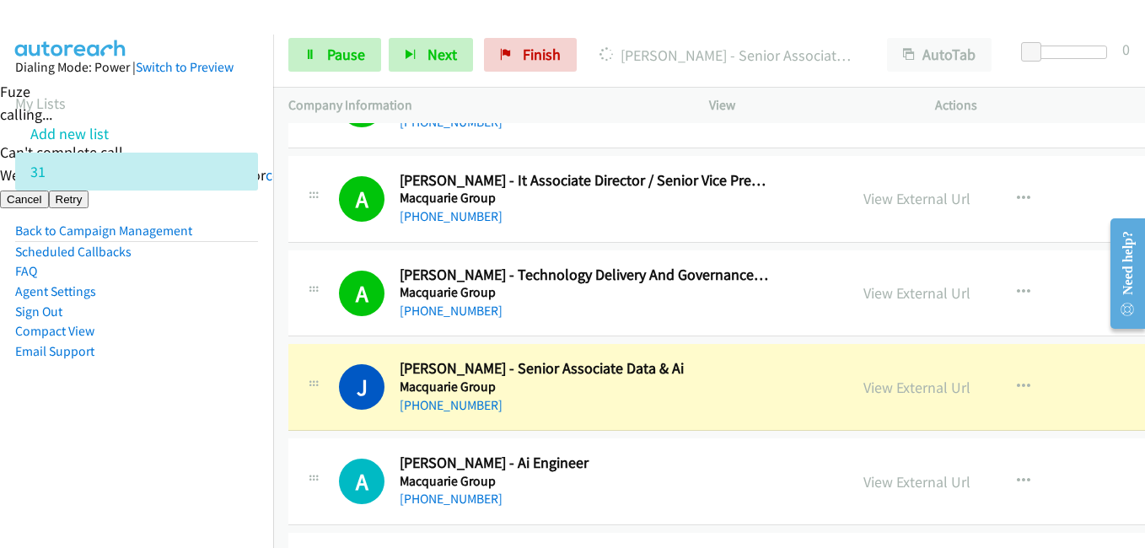
drag, startPoint x: 187, startPoint y: 458, endPoint x: 470, endPoint y: 415, distance: 285.8
click at [188, 458] on nav "Dialing Mode: Power | Switch to Preview My Lists Add new list 31 Back to Campai…" at bounding box center [137, 309] width 274 height 548
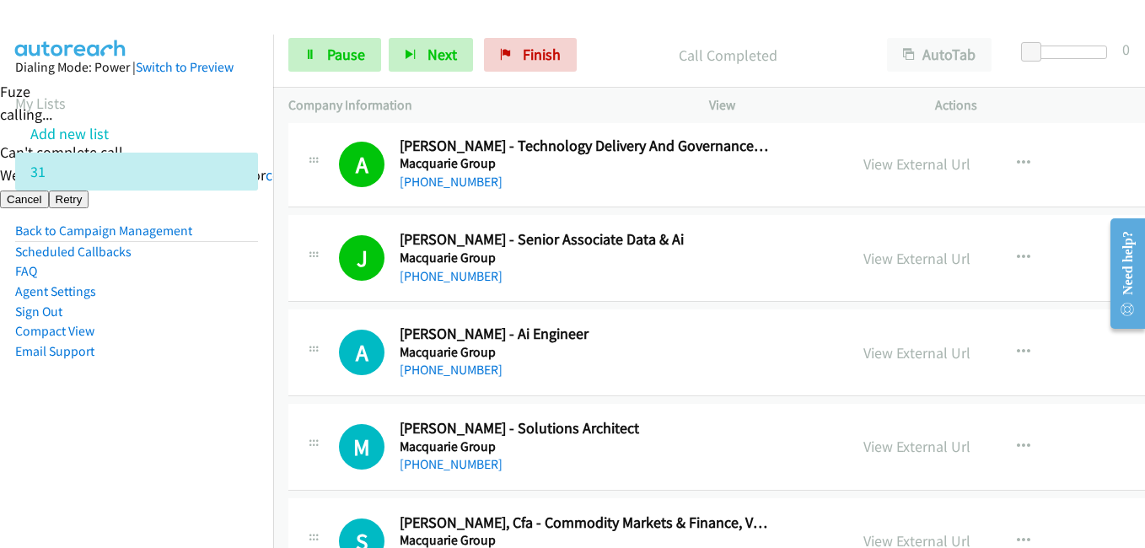
scroll to position [20740, 0]
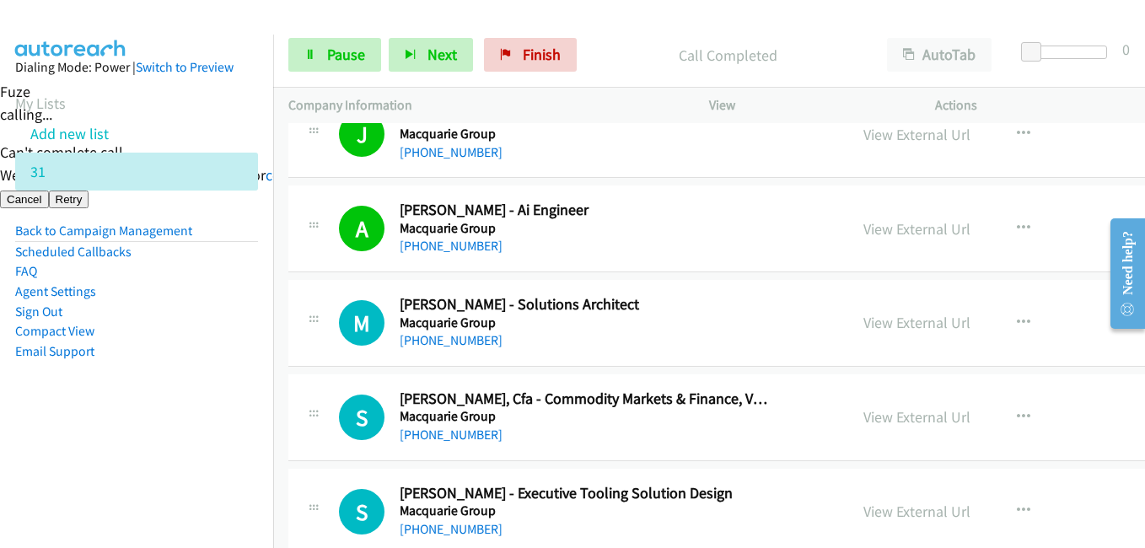
drag, startPoint x: 216, startPoint y: 362, endPoint x: 552, endPoint y: 365, distance: 336.5
click at [223, 363] on aside "Dialing Mode: Power | Switch to Preview My Lists Add new list 31 Back to Campai…" at bounding box center [136, 236] width 273 height 403
click at [241, 420] on aside "Dialing Mode: Power | Switch to Preview My Lists Add new list 31 Back to Campai…" at bounding box center [136, 236] width 273 height 403
click at [259, 454] on nav "Dialing Mode: Power | Switch to Preview My Lists Add new list 31 Back to Campai…" at bounding box center [137, 309] width 274 height 548
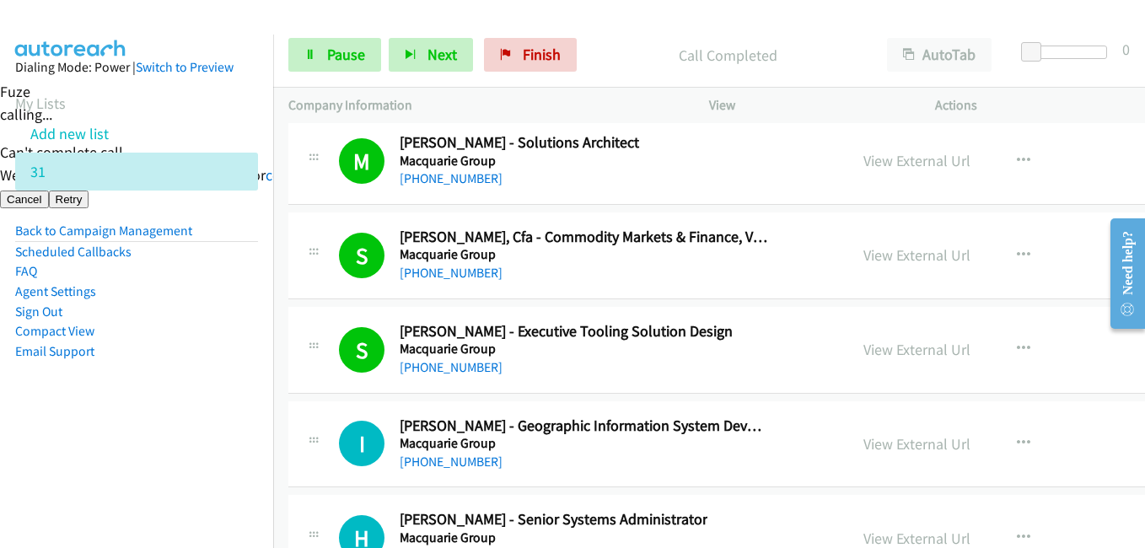
scroll to position [20993, 0]
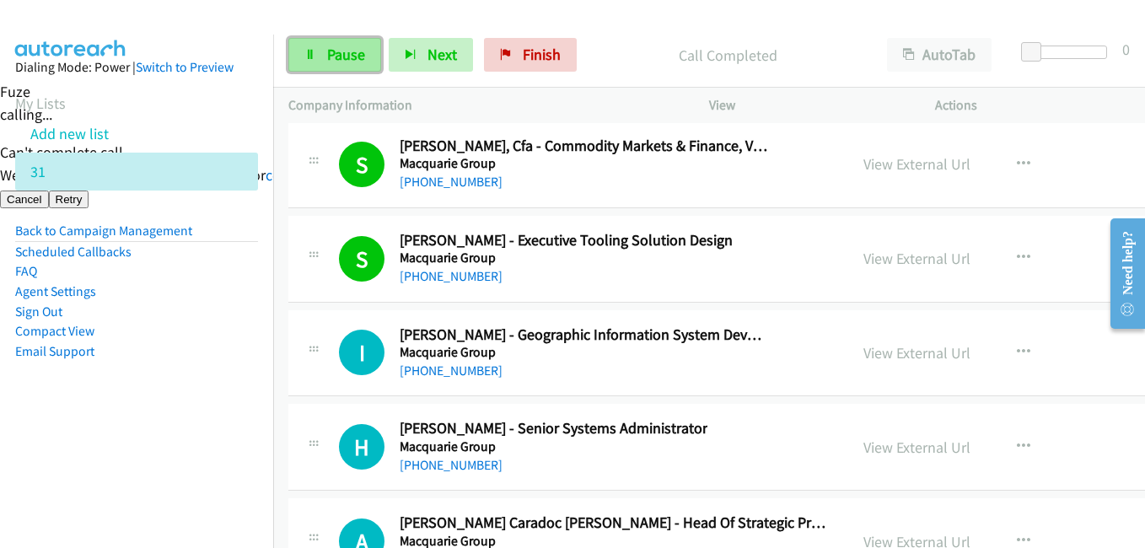
click at [358, 54] on span "Pause" at bounding box center [346, 54] width 38 height 19
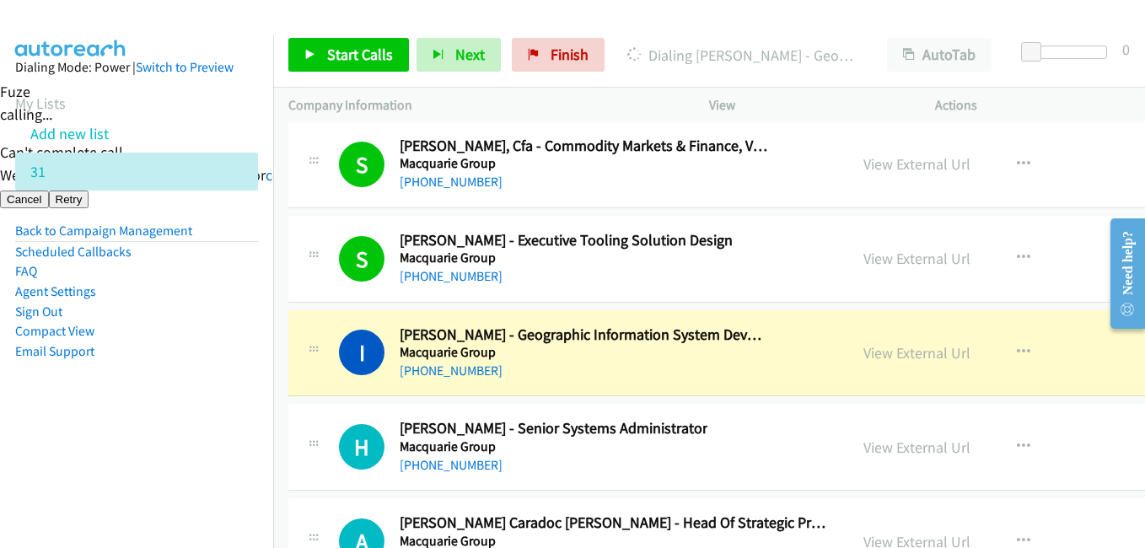
drag, startPoint x: 221, startPoint y: 403, endPoint x: 261, endPoint y: 397, distance: 40.1
click at [221, 403] on aside "Dialing Mode: Power | Switch to Preview My Lists Add new list 31 Back to Campai…" at bounding box center [136, 236] width 273 height 403
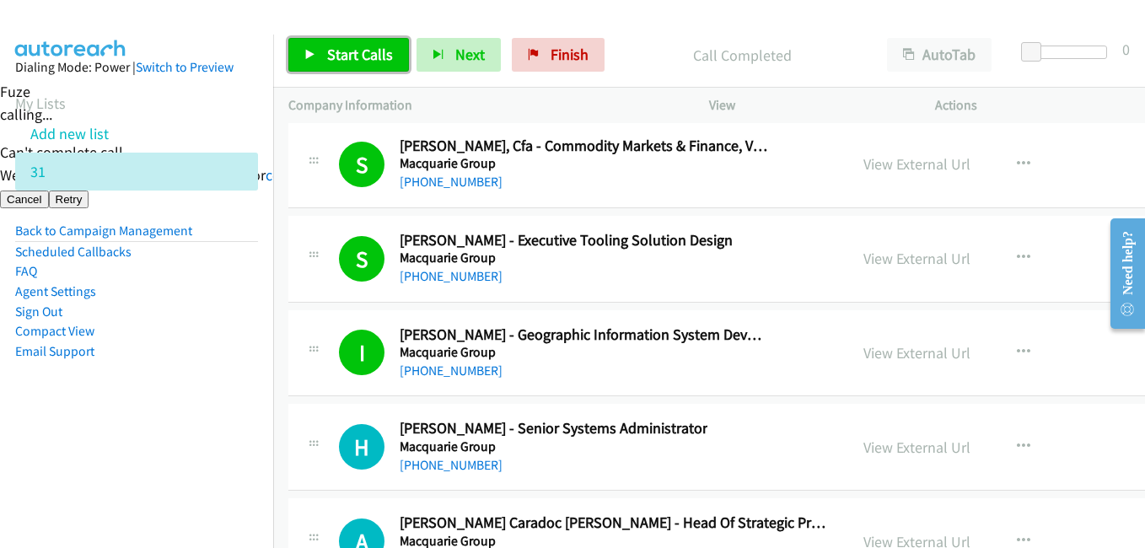
click at [330, 55] on span "Start Calls" at bounding box center [360, 54] width 66 height 19
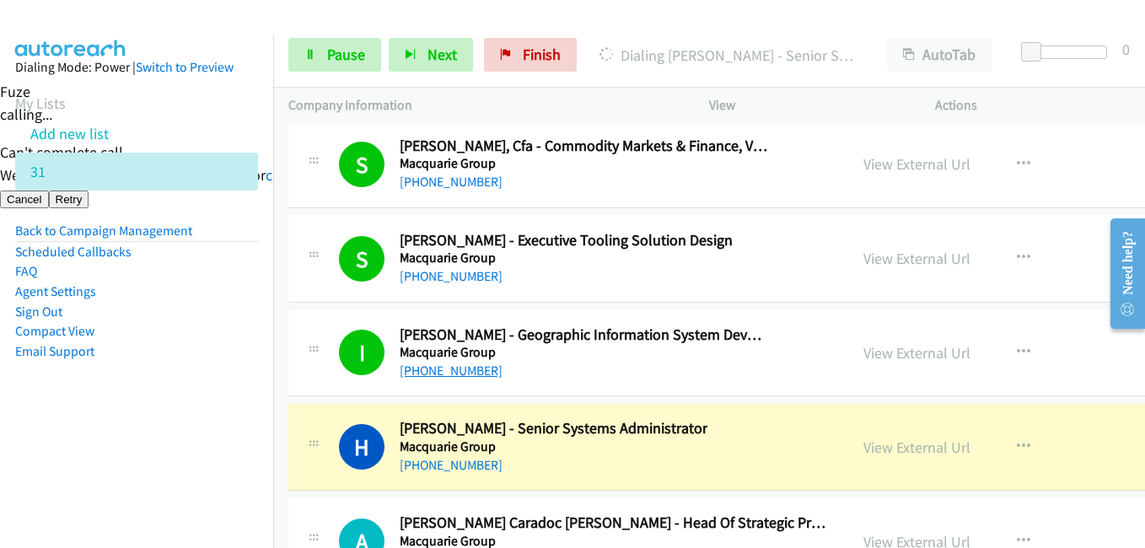
drag, startPoint x: 240, startPoint y: 363, endPoint x: 459, endPoint y: 363, distance: 219.3
click at [240, 363] on aside "Dialing Mode: Power | Switch to Preview My Lists Add new list 31 Back to Campai…" at bounding box center [136, 236] width 273 height 403
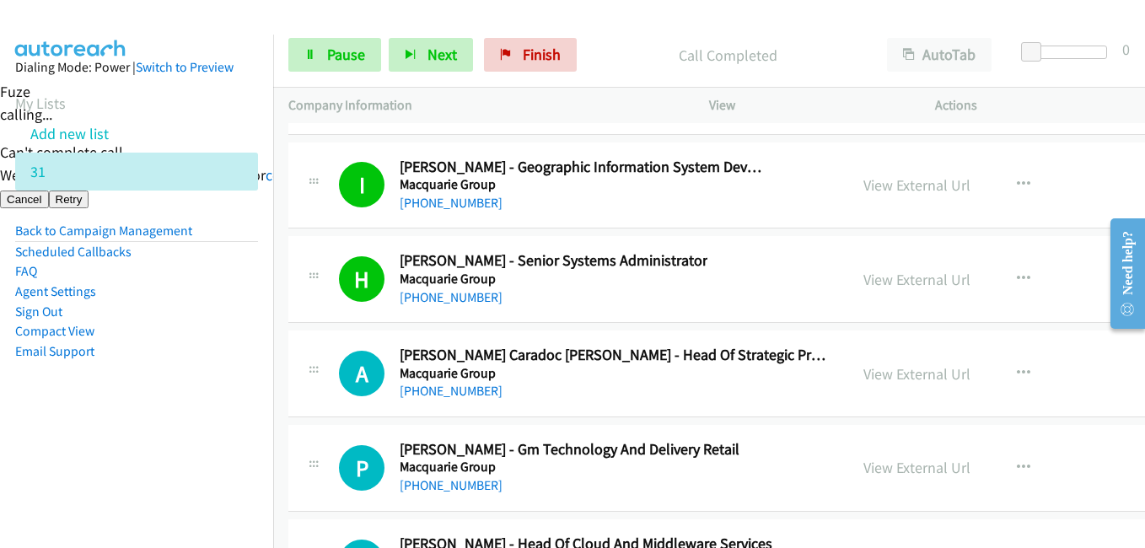
scroll to position [21161, 0]
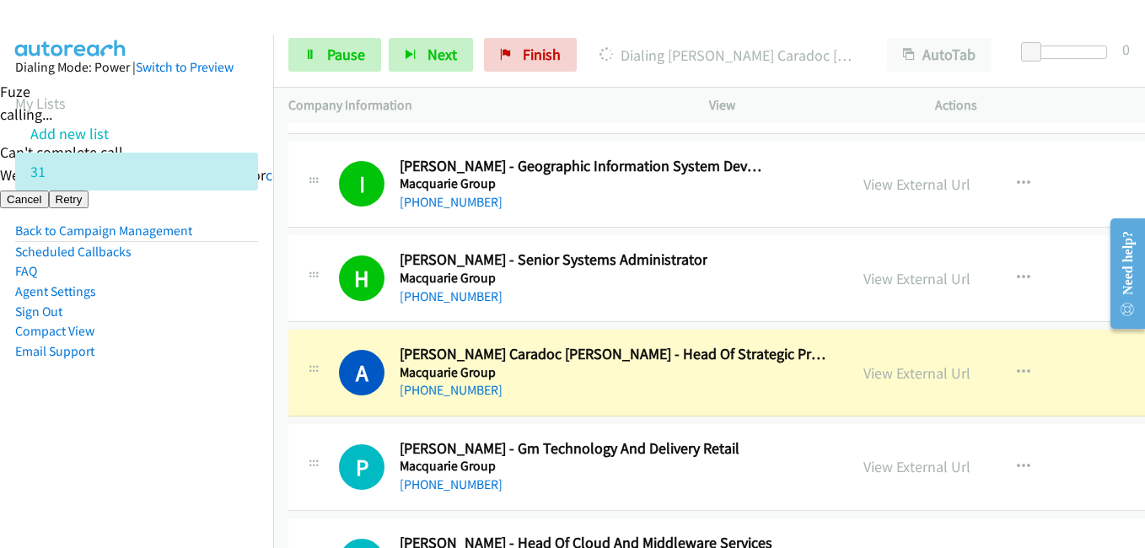
click at [182, 384] on aside "Dialing Mode: Power | Switch to Preview My Lists Add new list 31 Back to Campai…" at bounding box center [136, 236] width 273 height 403
drag, startPoint x: 260, startPoint y: 439, endPoint x: 344, endPoint y: 269, distance: 190.1
click at [260, 439] on nav "Dialing Mode: Power | Switch to Preview My Lists Add new list 31 Back to Campai…" at bounding box center [137, 309] width 274 height 548
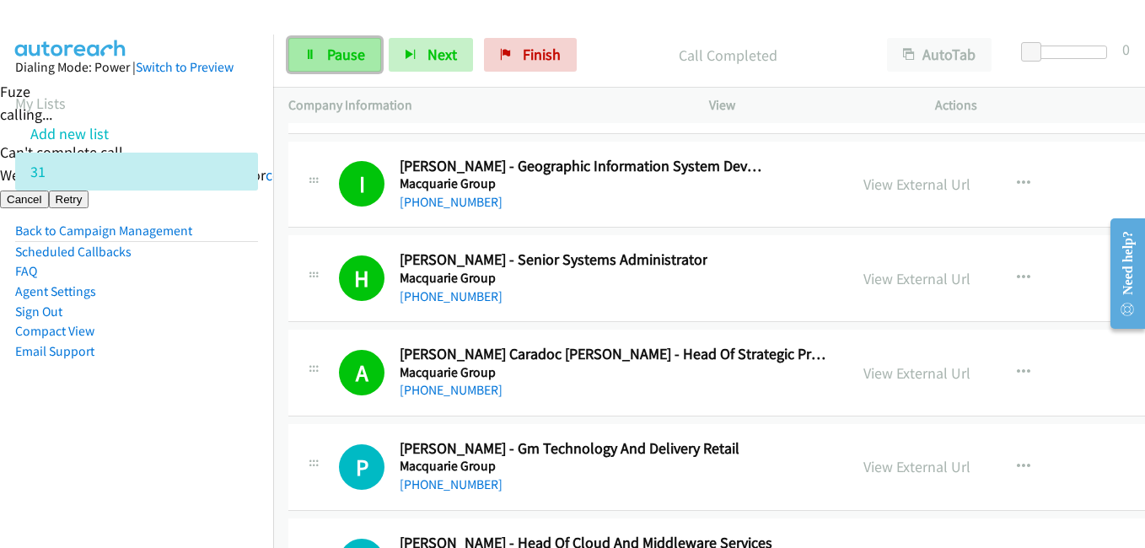
click at [352, 52] on span "Pause" at bounding box center [346, 54] width 38 height 19
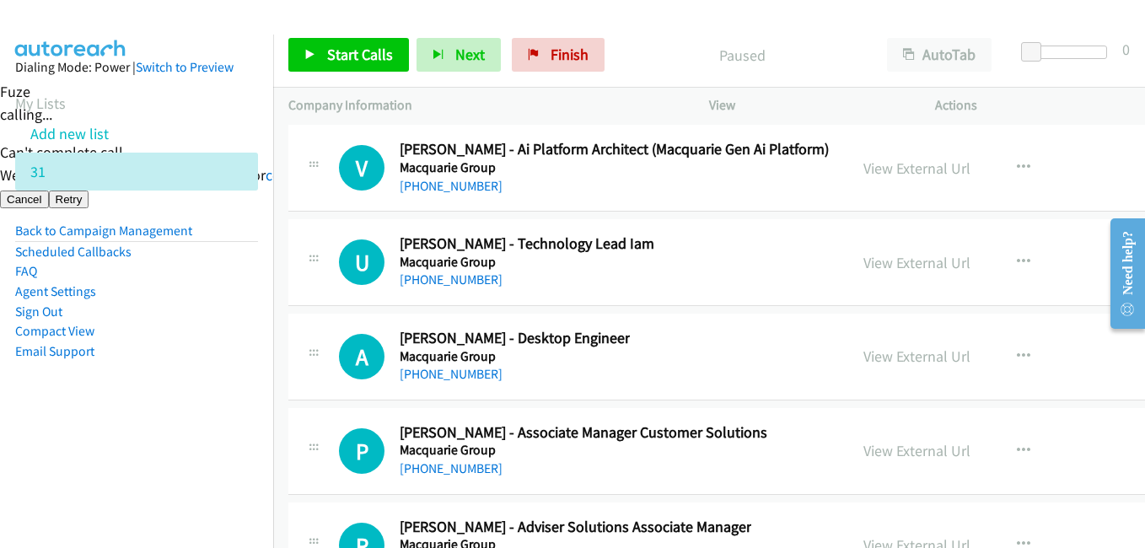
scroll to position [21752, 0]
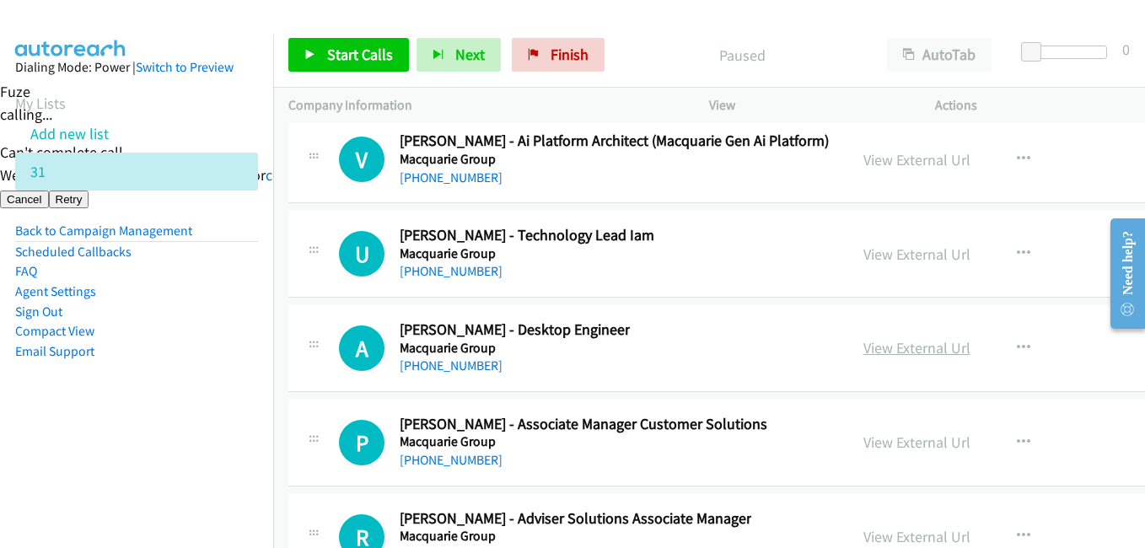
click at [869, 344] on link "View External Url" at bounding box center [917, 347] width 107 height 19
drag, startPoint x: 336, startPoint y: 32, endPoint x: 371, endPoint y: 46, distance: 37.4
click at [337, 36] on div "Start Calls Pause Next Finish Call Completed AutoTab AutoTab 0" at bounding box center [709, 55] width 872 height 65
click at [370, 47] on span "Start Calls" at bounding box center [360, 54] width 66 height 19
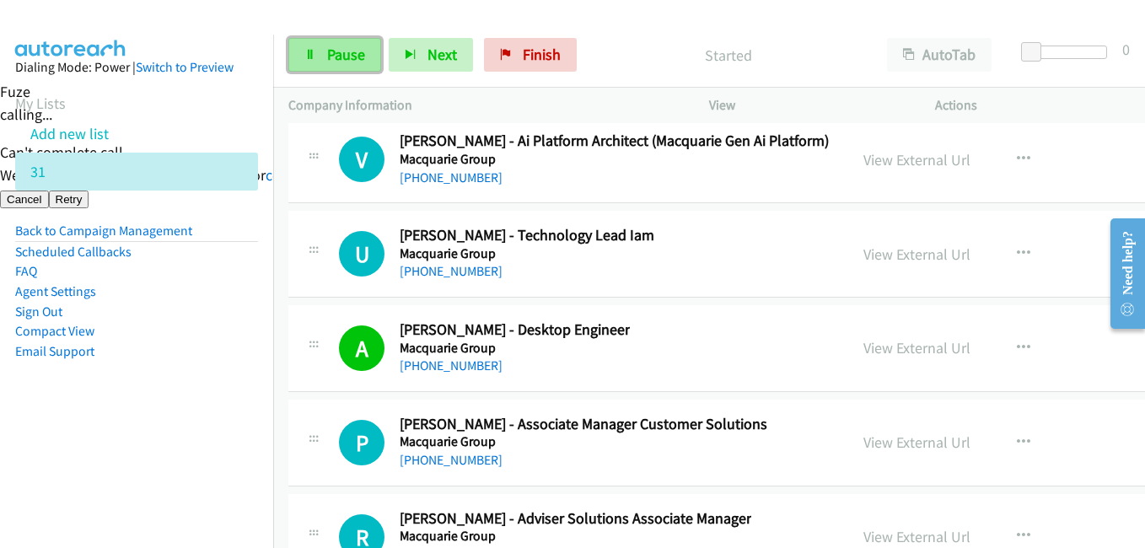
click at [370, 48] on link "Pause" at bounding box center [334, 55] width 93 height 34
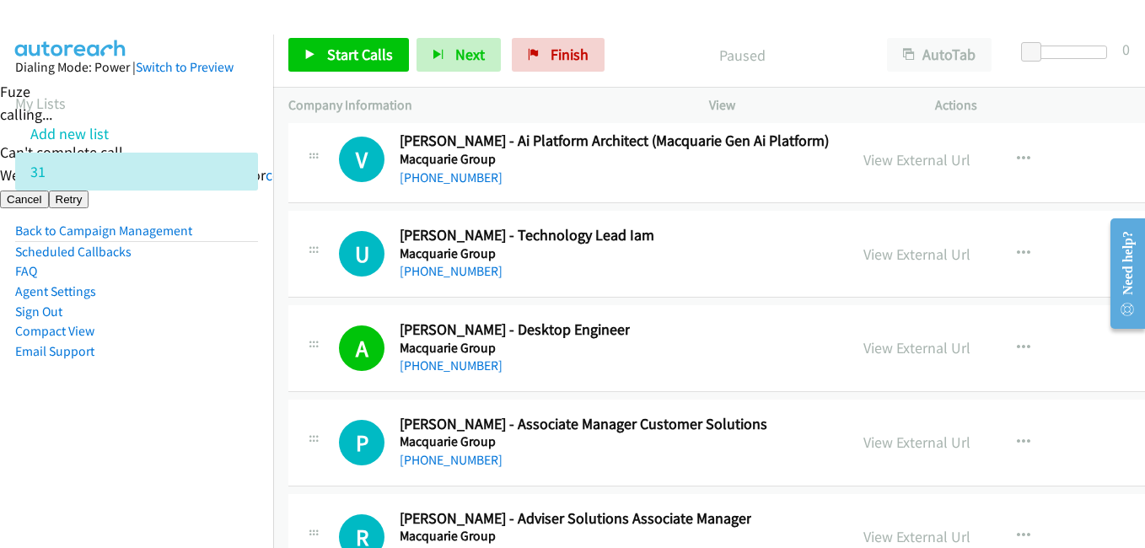
drag, startPoint x: 196, startPoint y: 357, endPoint x: 452, endPoint y: 335, distance: 256.5
click at [198, 357] on li "Email Support" at bounding box center [136, 352] width 243 height 20
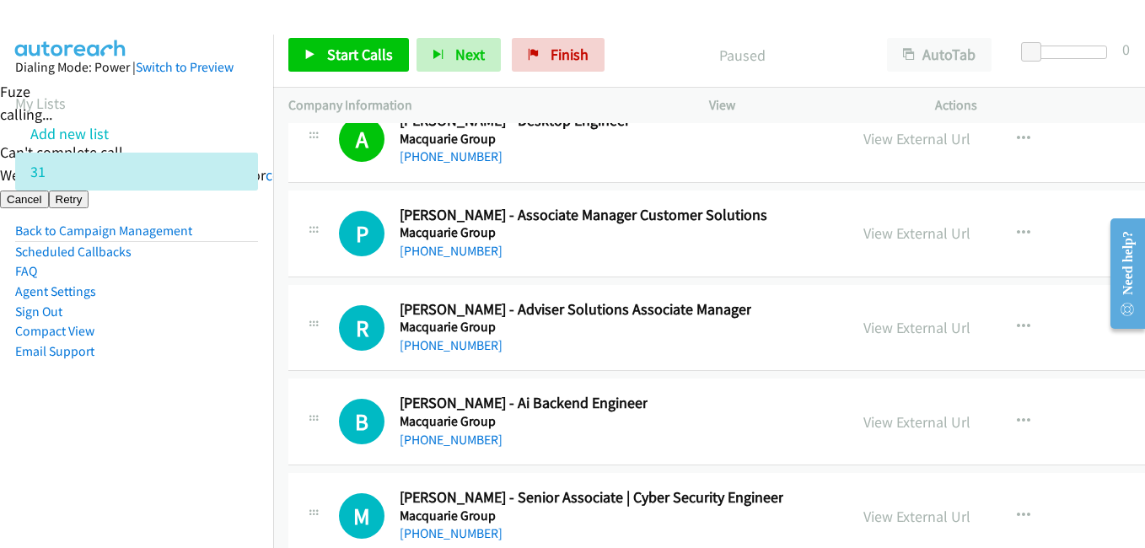
scroll to position [21920, 0]
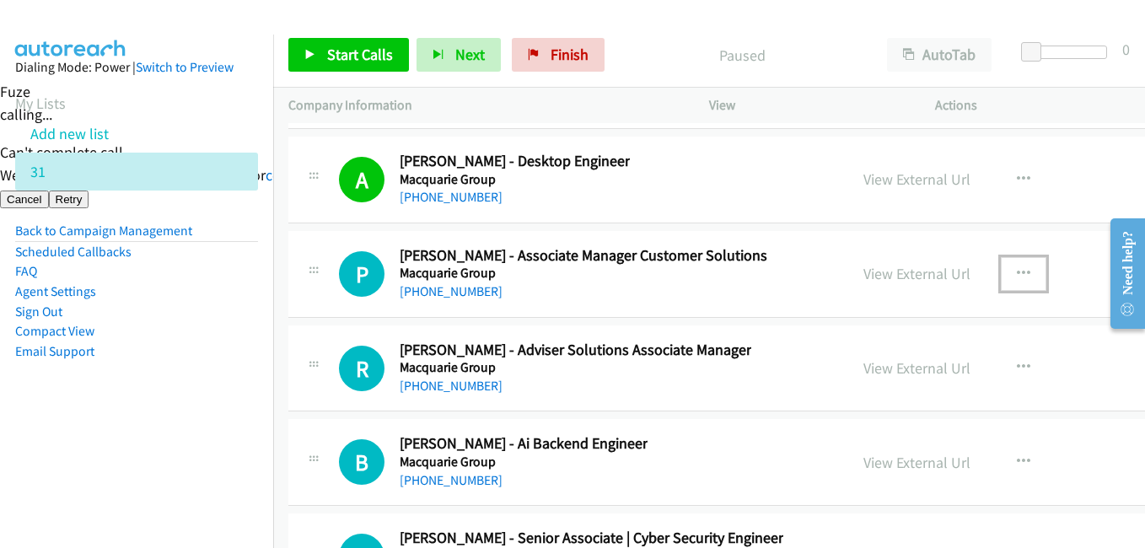
drag, startPoint x: 967, startPoint y: 266, endPoint x: 959, endPoint y: 285, distance: 20.4
click at [1017, 267] on icon "button" at bounding box center [1023, 273] width 13 height 13
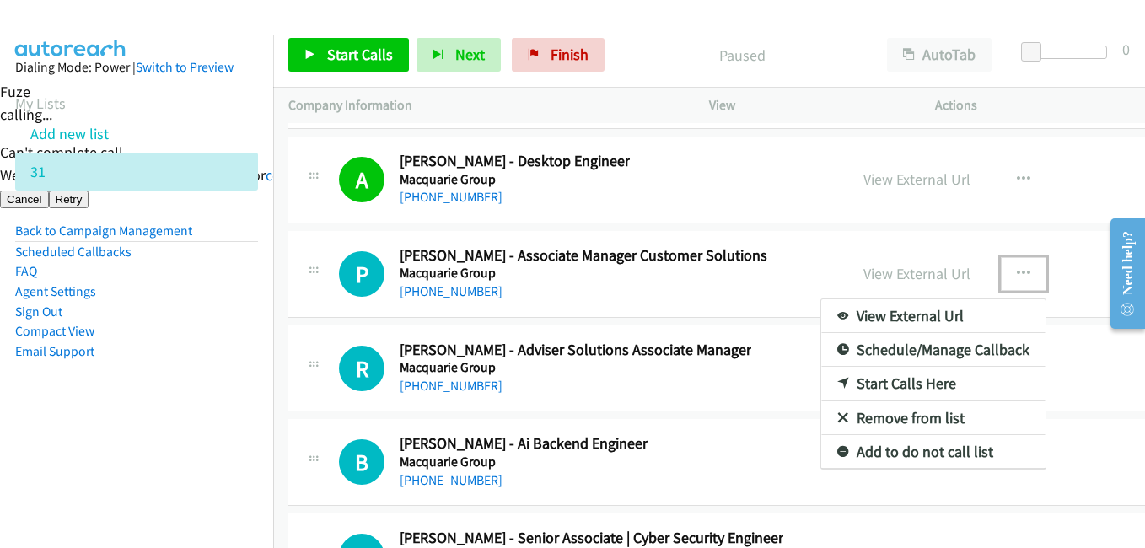
click at [885, 384] on link "Start Calls Here" at bounding box center [933, 384] width 224 height 34
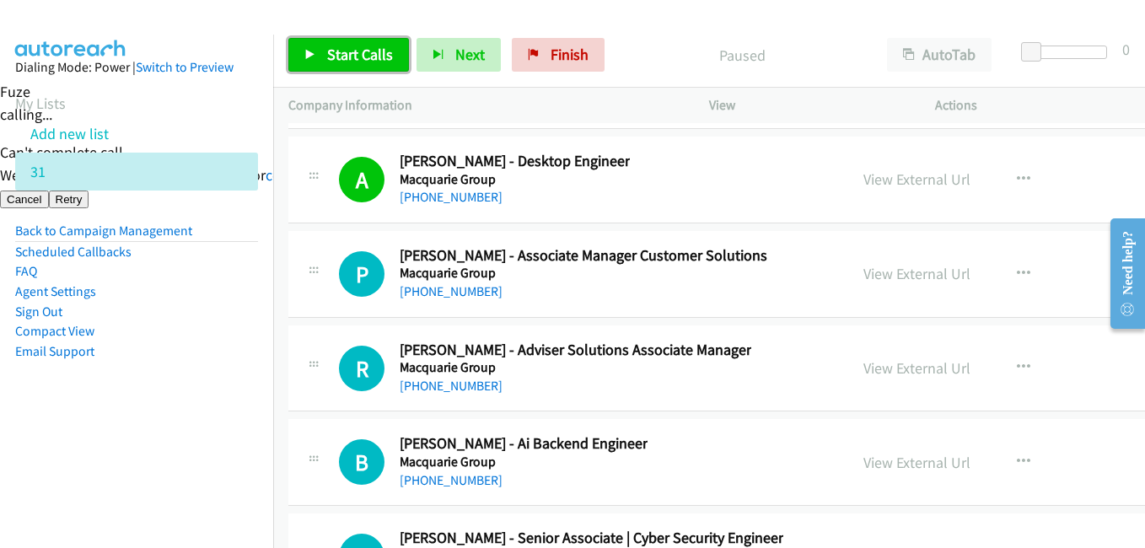
click at [334, 51] on span "Start Calls" at bounding box center [360, 54] width 66 height 19
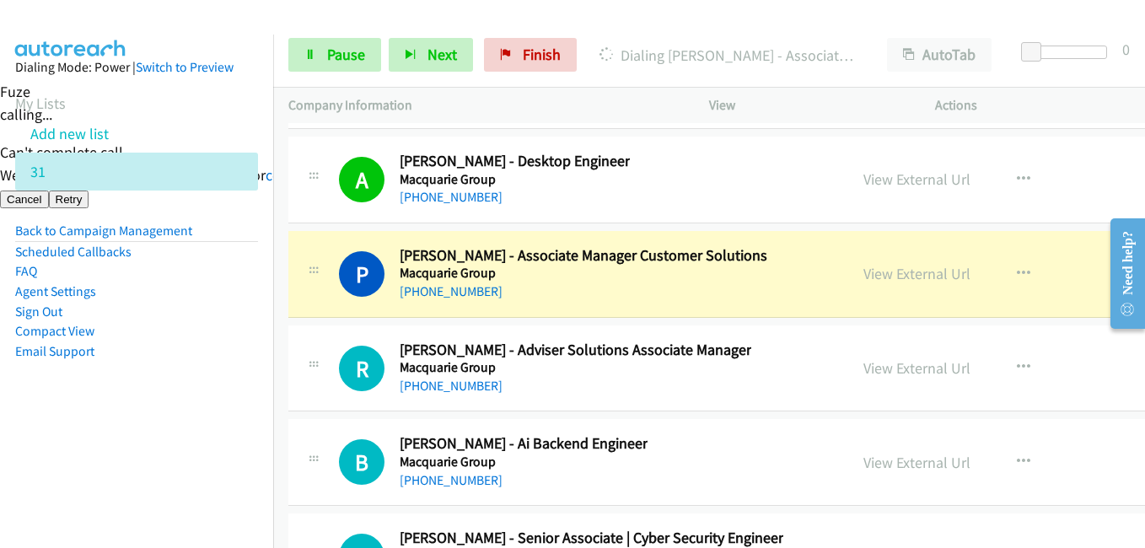
click at [199, 336] on li "Compact View" at bounding box center [136, 331] width 243 height 20
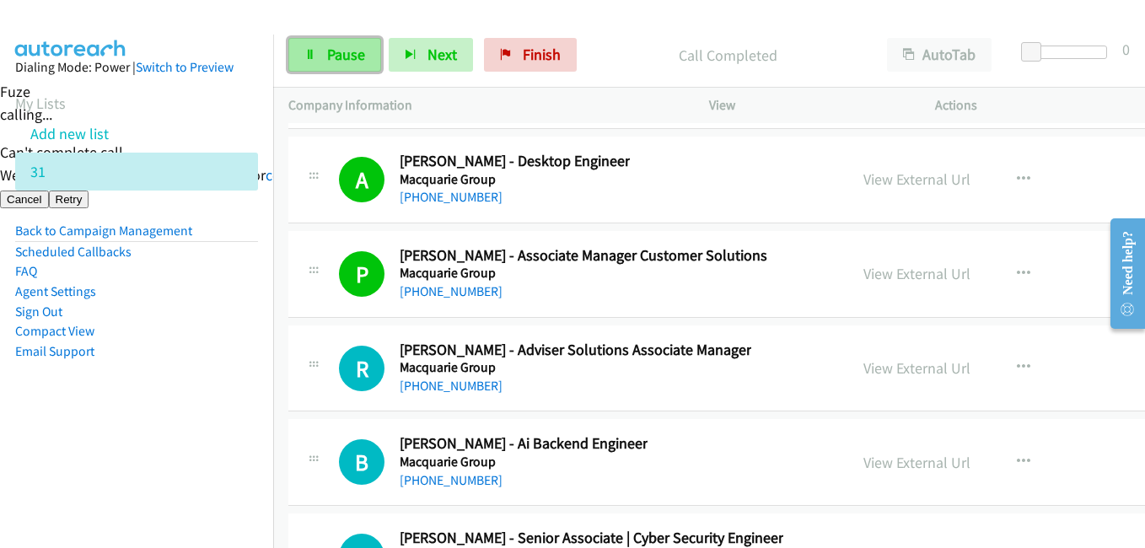
click at [330, 56] on span "Pause" at bounding box center [346, 54] width 38 height 19
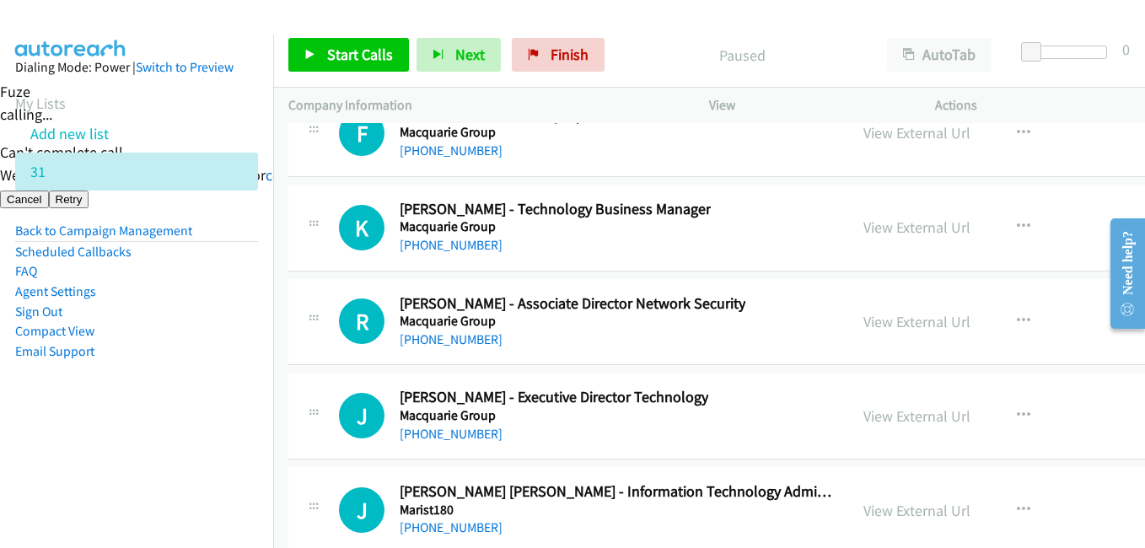
scroll to position [22679, 0]
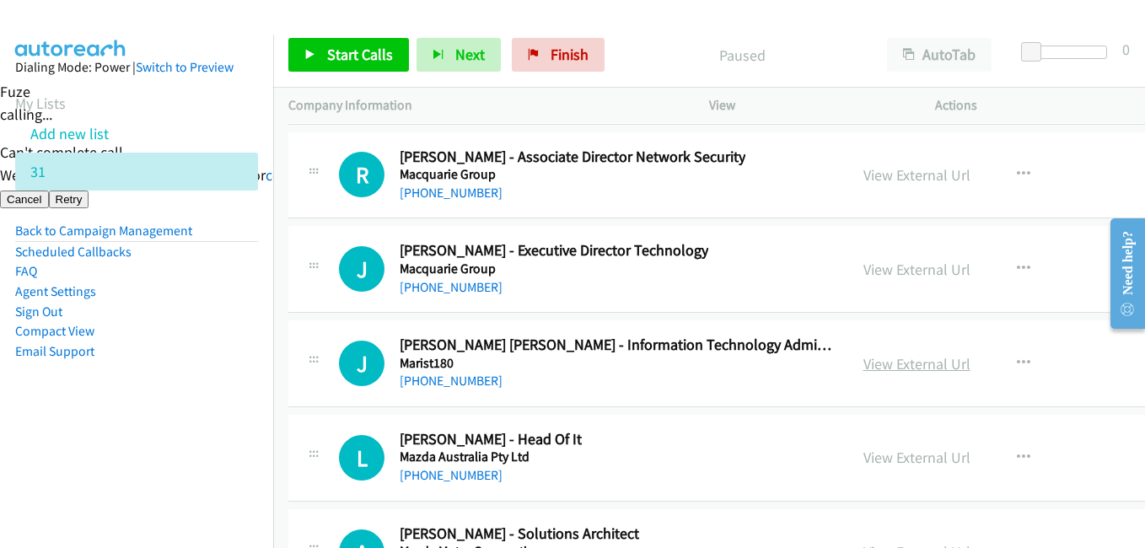
click at [864, 363] on link "View External Url" at bounding box center [917, 363] width 107 height 19
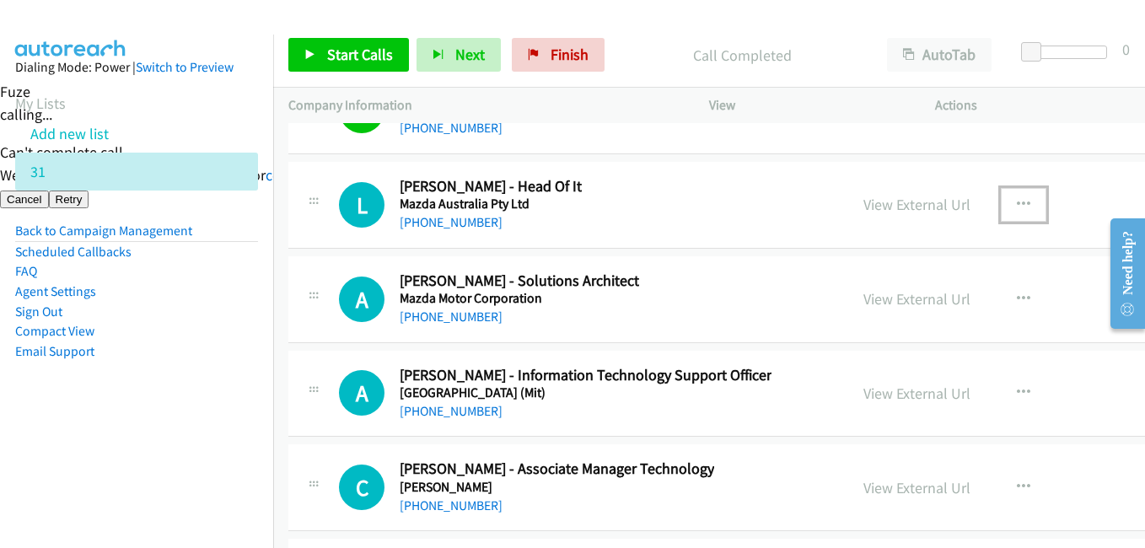
click at [1017, 198] on icon "button" at bounding box center [1023, 204] width 13 height 13
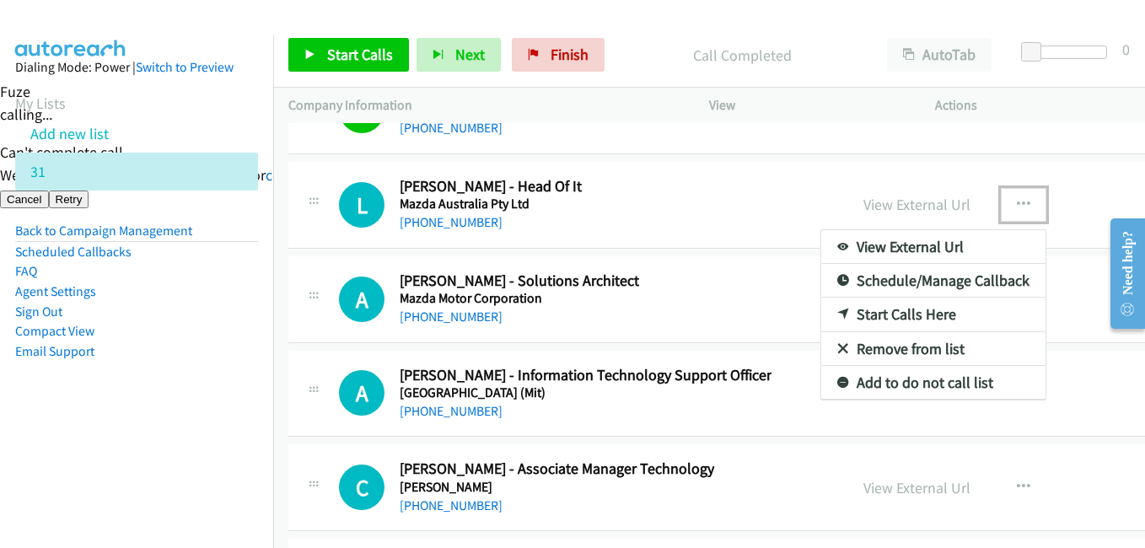
click at [888, 313] on link "Start Calls Here" at bounding box center [933, 315] width 224 height 34
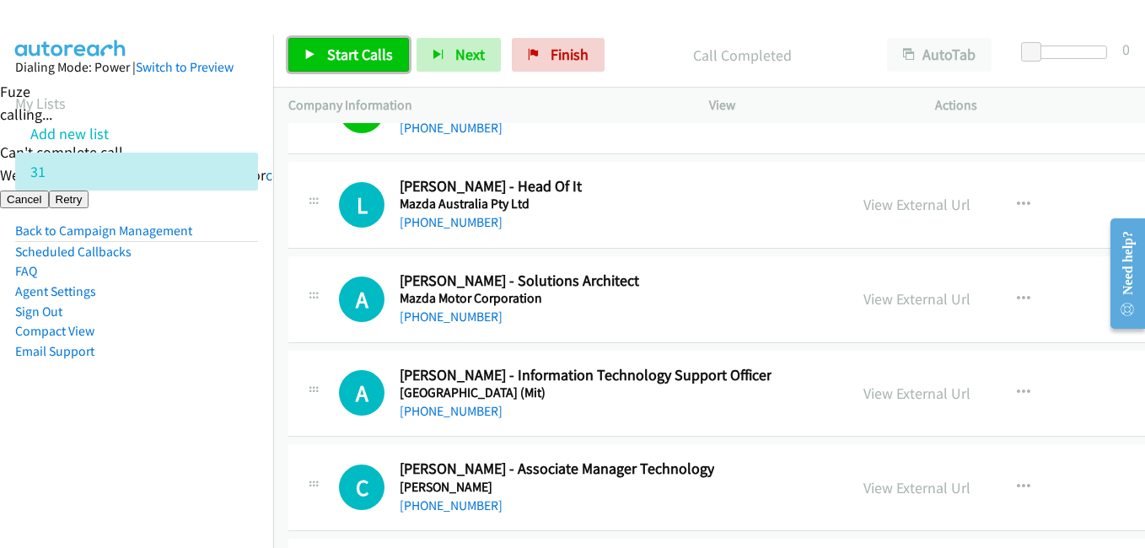
click at [368, 52] on span "Start Calls" at bounding box center [360, 54] width 66 height 19
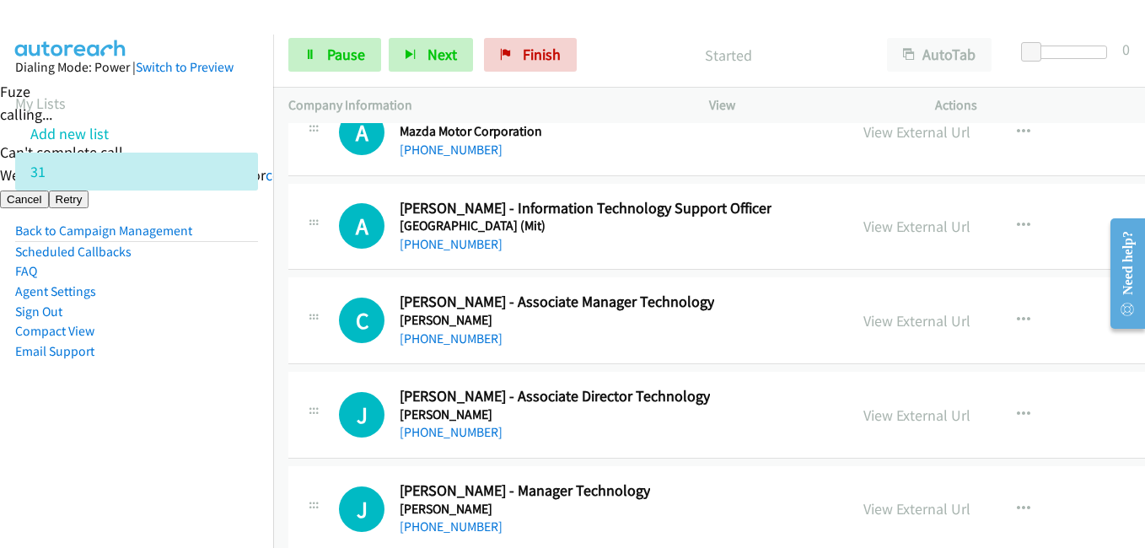
scroll to position [23101, 0]
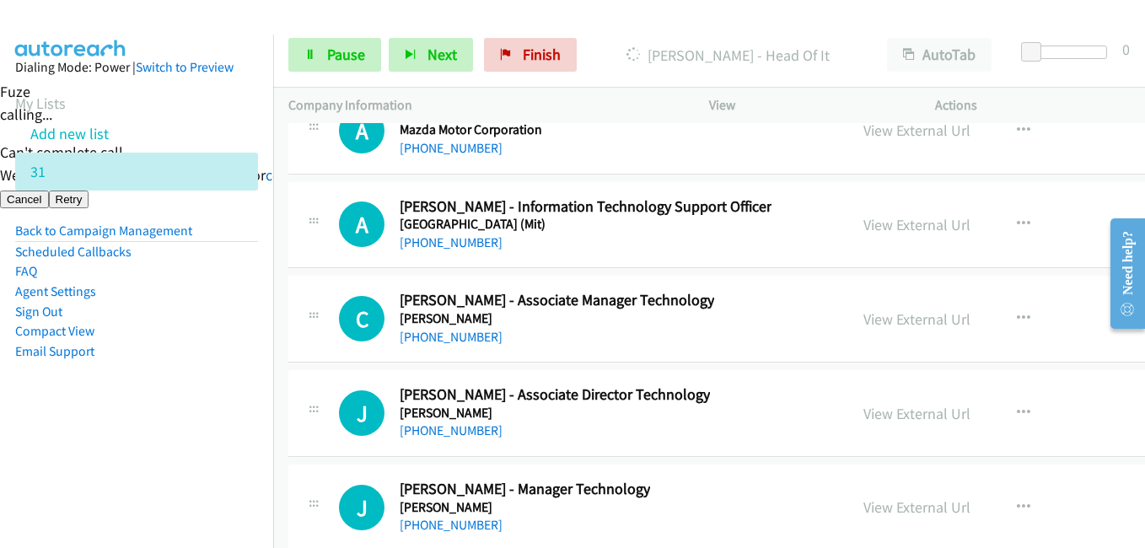
click at [202, 384] on aside "Dialing Mode: Power | Switch to Preview My Lists Add new list 31 Back to Campai…" at bounding box center [136, 236] width 273 height 403
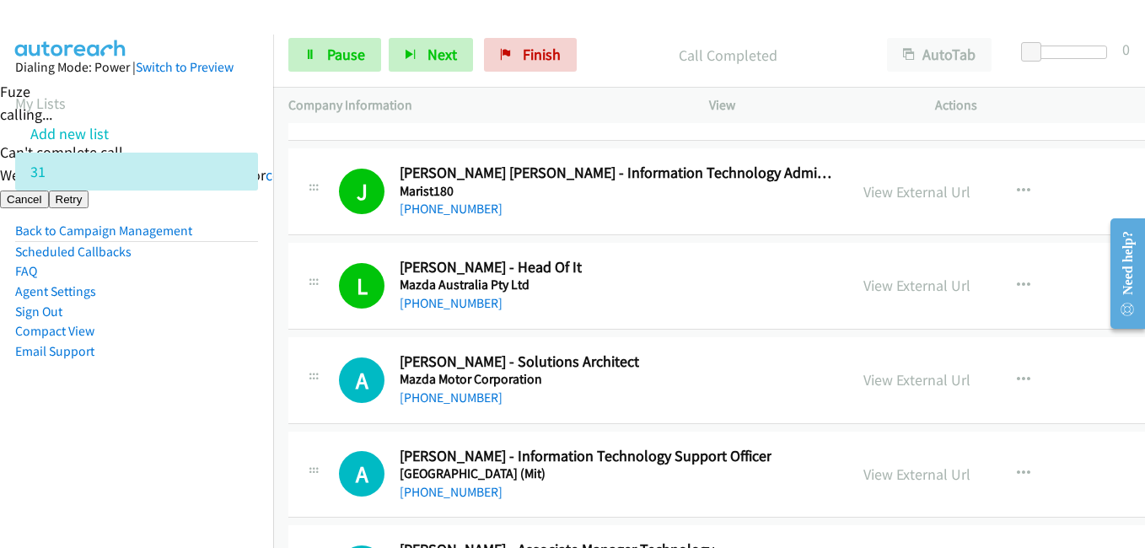
scroll to position [22848, 0]
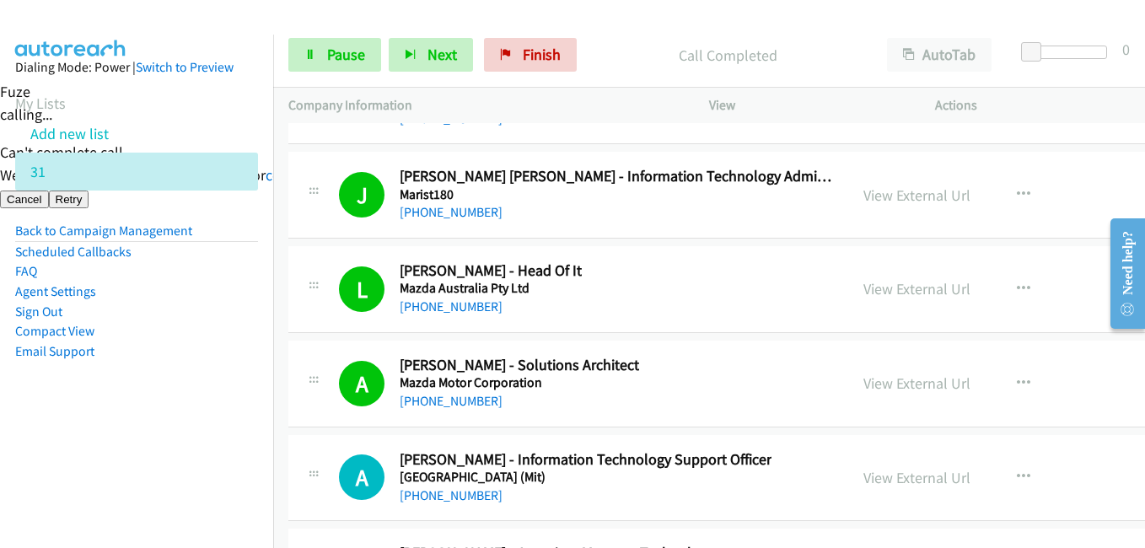
click at [166, 412] on aside "Dialing Mode: Power | Switch to Preview My Lists Add new list 31 Back to Campai…" at bounding box center [136, 236] width 273 height 403
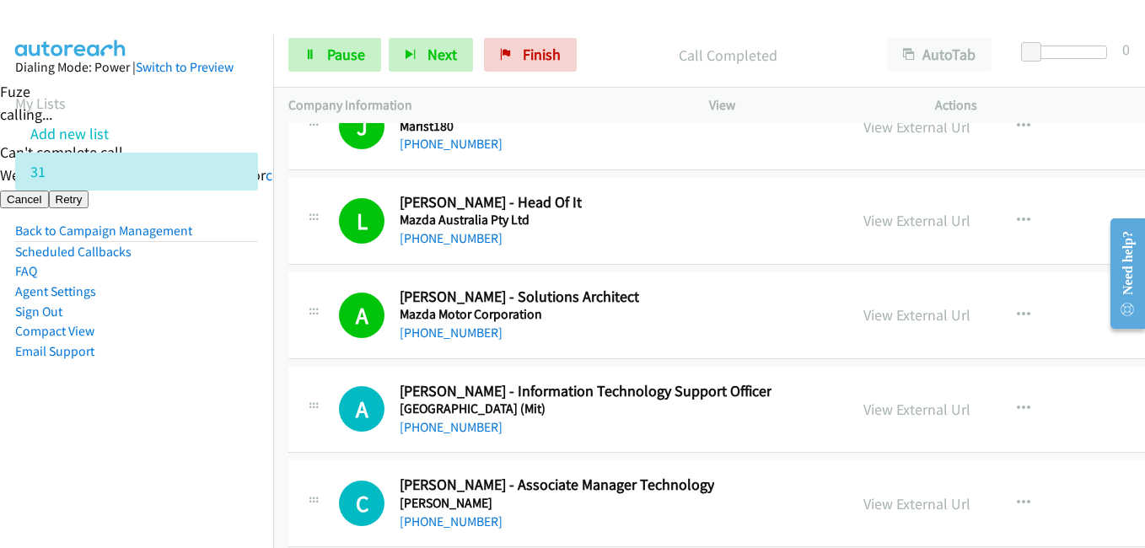
scroll to position [23017, 0]
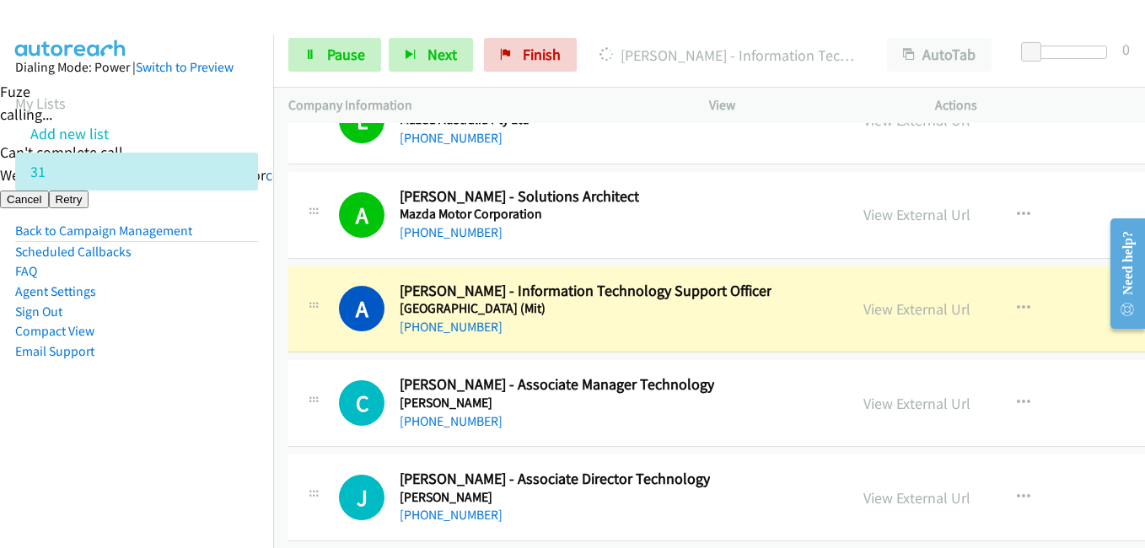
drag, startPoint x: 229, startPoint y: 300, endPoint x: 546, endPoint y: 299, distance: 317.1
click at [229, 300] on li "Agent Settings" at bounding box center [136, 292] width 243 height 20
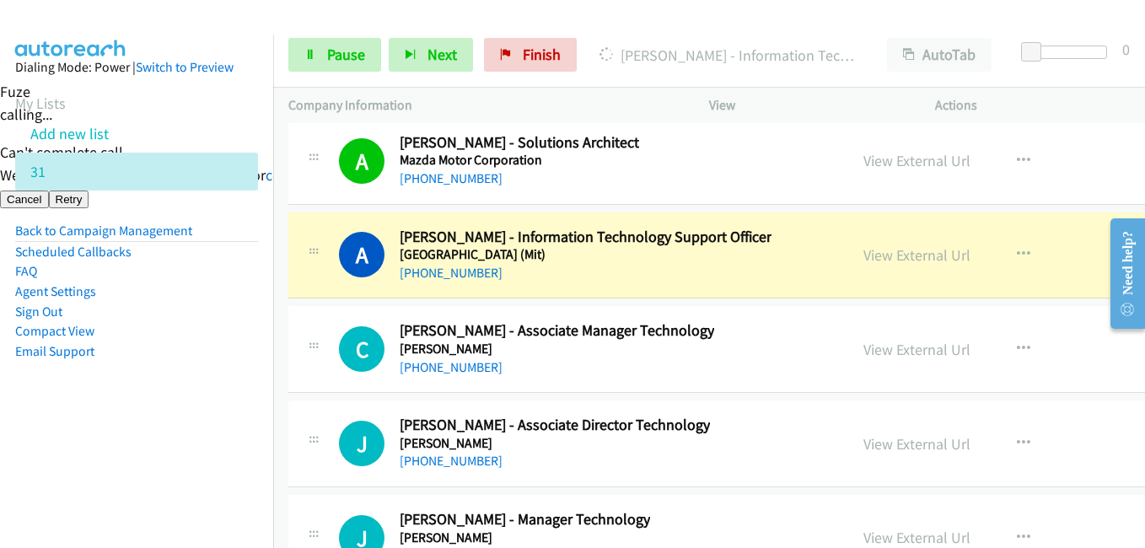
scroll to position [23101, 0]
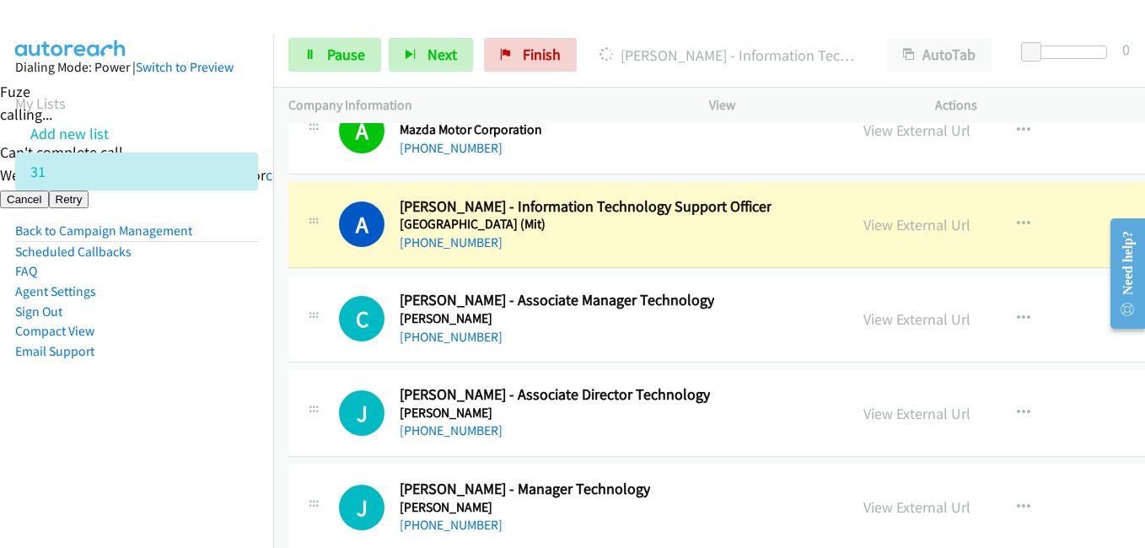
drag, startPoint x: 185, startPoint y: 358, endPoint x: 501, endPoint y: 328, distance: 317.6
click at [185, 358] on li "Email Support" at bounding box center [136, 352] width 243 height 20
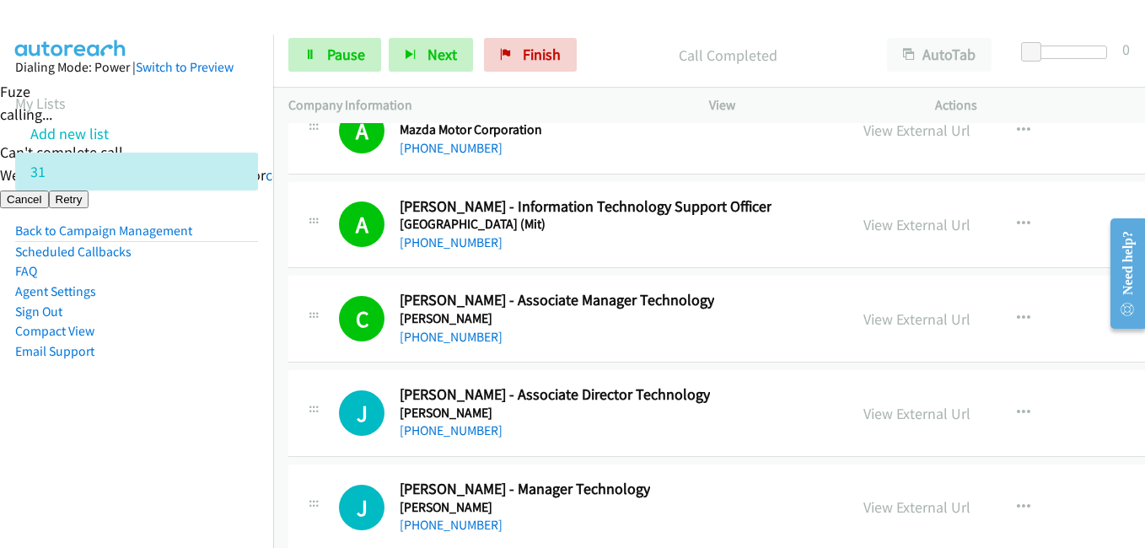
scroll to position [23185, 0]
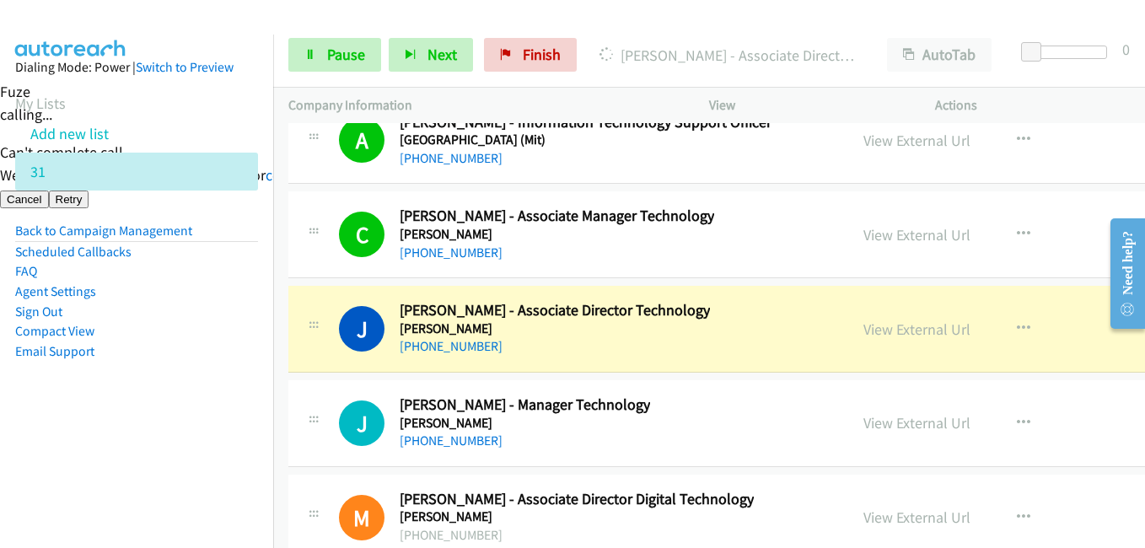
drag, startPoint x: 176, startPoint y: 387, endPoint x: 411, endPoint y: 369, distance: 235.2
click at [177, 388] on aside "Dialing Mode: Power | Switch to Preview My Lists Add new list 31 Back to Campai…" at bounding box center [136, 236] width 273 height 403
drag, startPoint x: 111, startPoint y: 407, endPoint x: 148, endPoint y: 404, distance: 37.3
click at [111, 407] on aside "Dialing Mode: Power | Switch to Preview My Lists Add new list 31 Back to Campai…" at bounding box center [136, 236] width 273 height 403
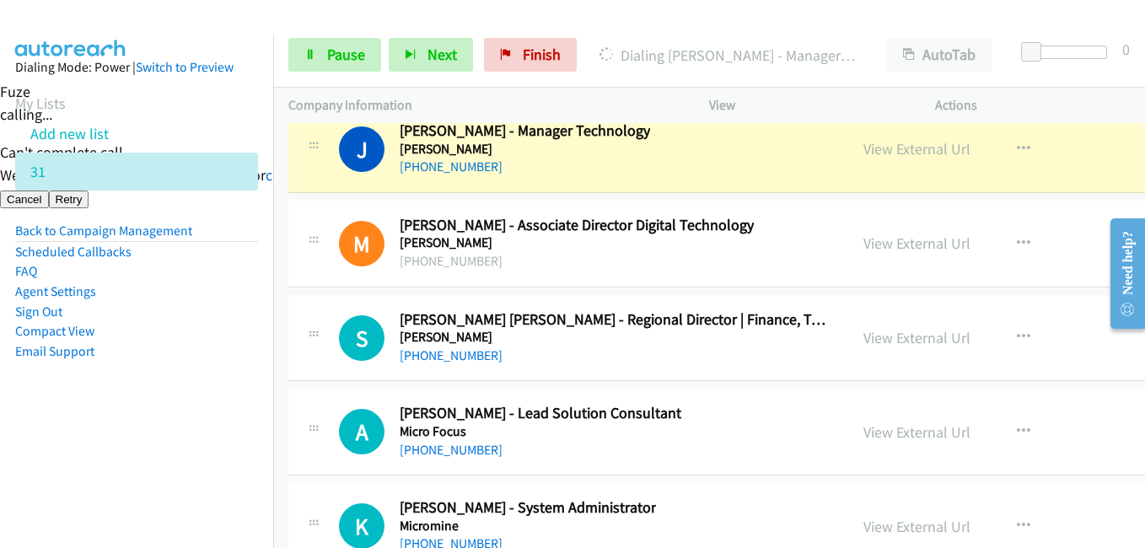
scroll to position [23354, 0]
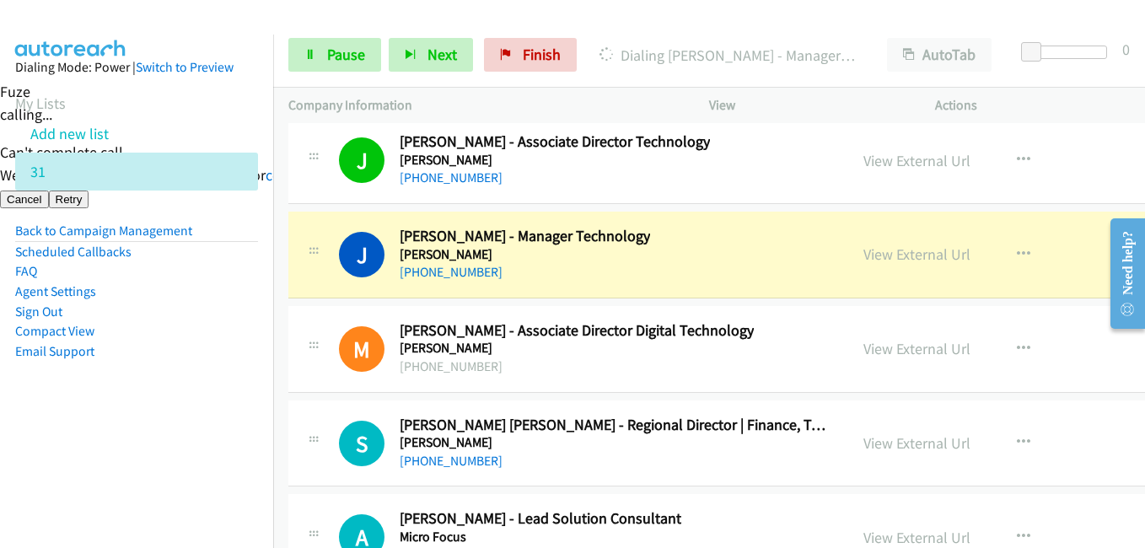
drag, startPoint x: 155, startPoint y: 405, endPoint x: 304, endPoint y: 396, distance: 149.5
click at [155, 405] on aside "Dialing Mode: Power | Switch to Preview My Lists Add new list 31 Back to Campai…" at bounding box center [136, 236] width 273 height 403
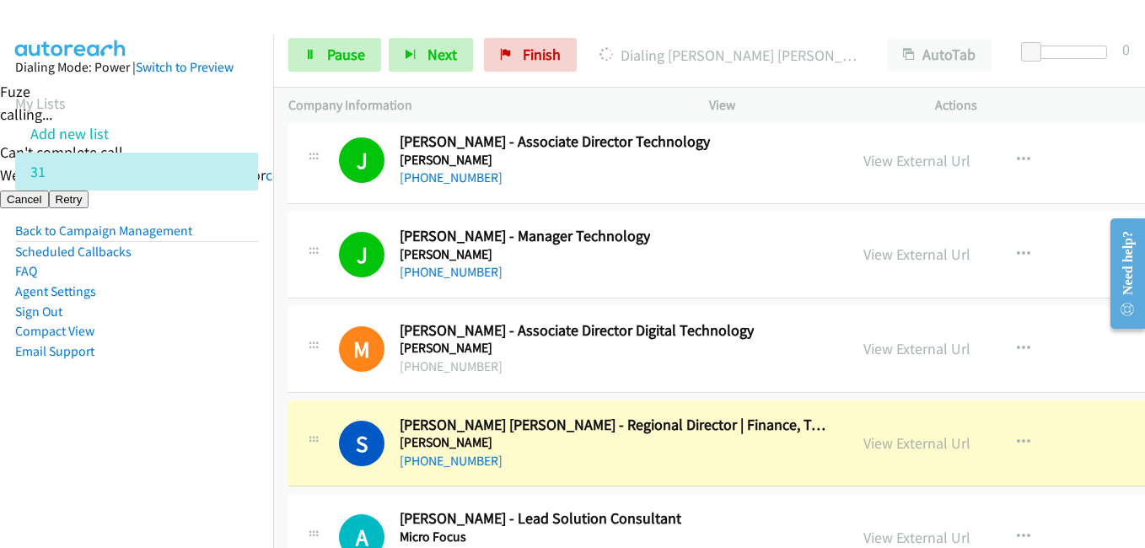
drag, startPoint x: 250, startPoint y: 449, endPoint x: 269, endPoint y: 449, distance: 18.6
click at [250, 449] on nav "Dialing Mode: Power | Switch to Preview My Lists Add new list 31 Back to Campai…" at bounding box center [137, 309] width 274 height 548
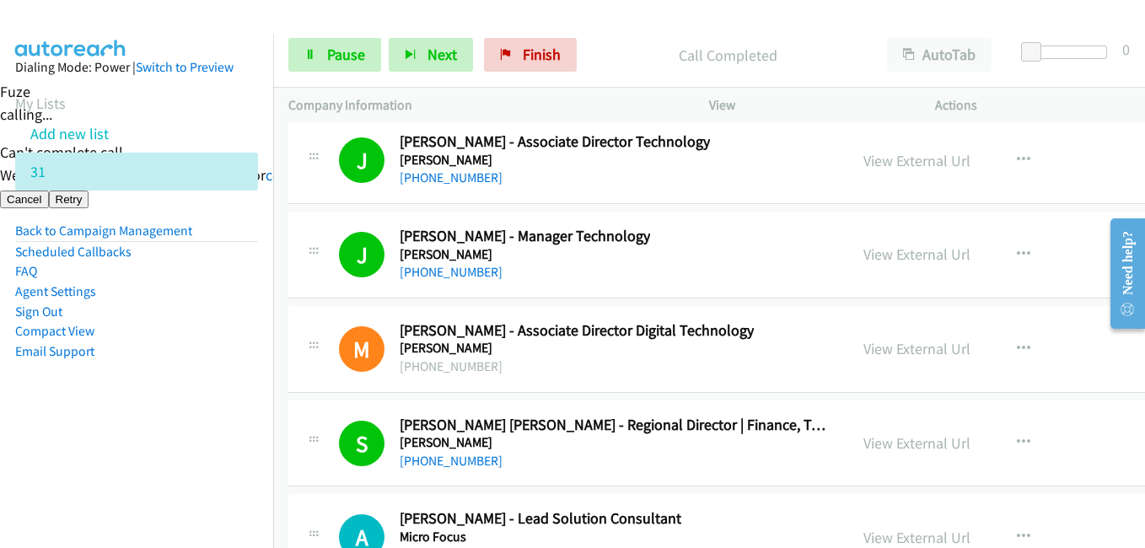
scroll to position [23607, 0]
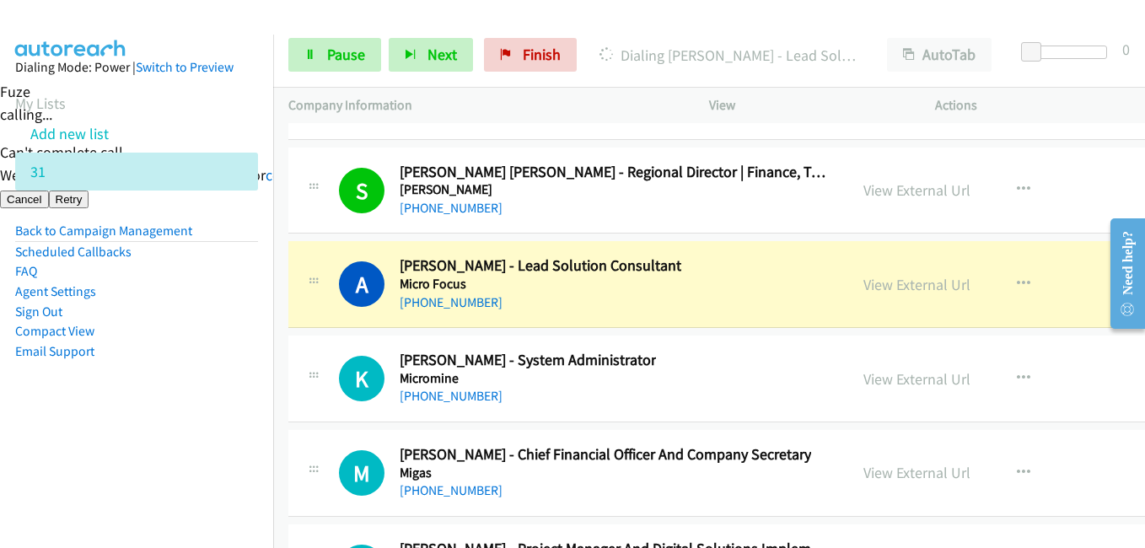
drag, startPoint x: 139, startPoint y: 388, endPoint x: 375, endPoint y: 383, distance: 236.2
click at [140, 388] on aside "Dialing Mode: Power | Switch to Preview My Lists Add new list 31 Back to Campai…" at bounding box center [136, 236] width 273 height 403
click at [125, 391] on aside "Dialing Mode: Power | Switch to Preview My Lists Add new list 31 Back to Campai…" at bounding box center [136, 236] width 273 height 403
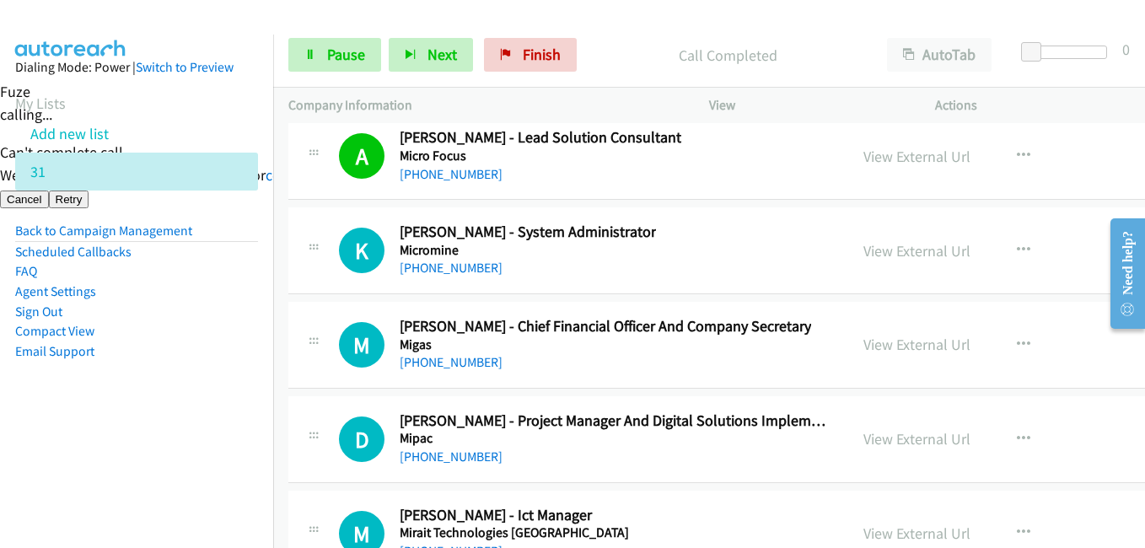
scroll to position [23776, 0]
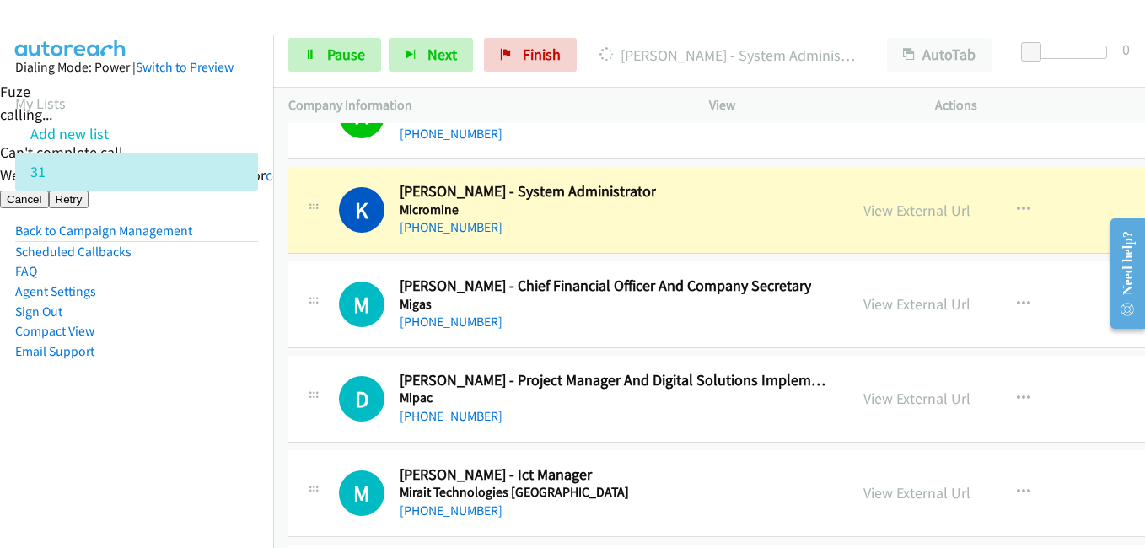
drag, startPoint x: 212, startPoint y: 449, endPoint x: 534, endPoint y: 449, distance: 322.1
click at [214, 449] on nav "Dialing Mode: Power | Switch to Preview My Lists Add new list 31 Back to Campai…" at bounding box center [137, 309] width 274 height 548
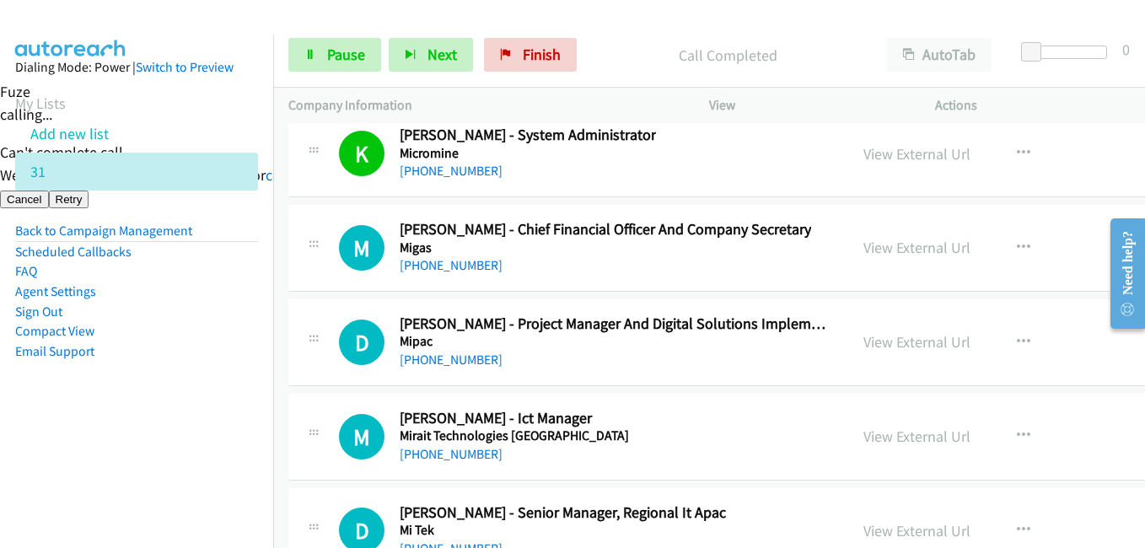
scroll to position [23860, 0]
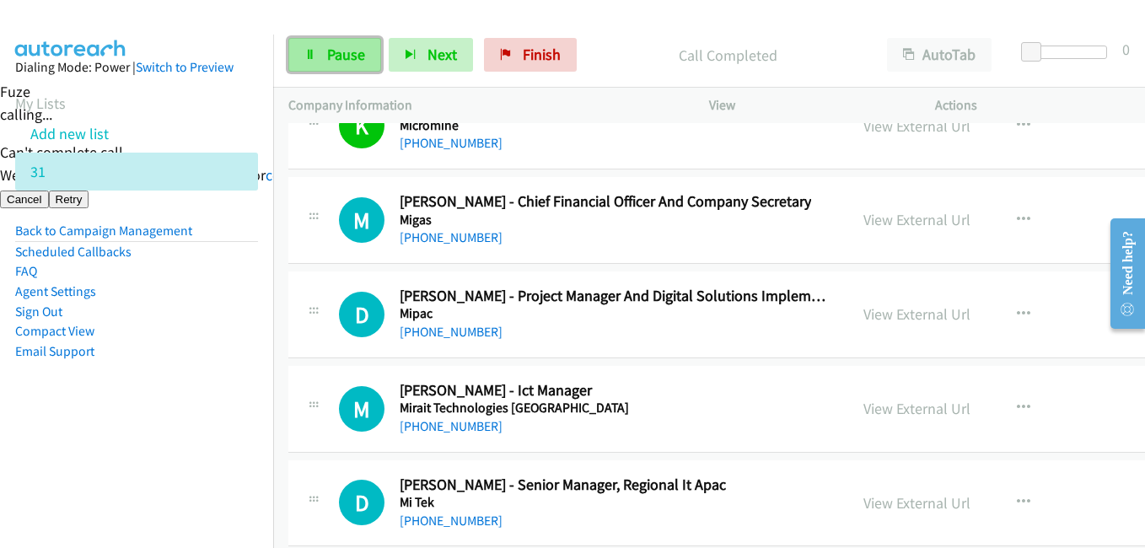
click at [342, 67] on link "Pause" at bounding box center [334, 55] width 93 height 34
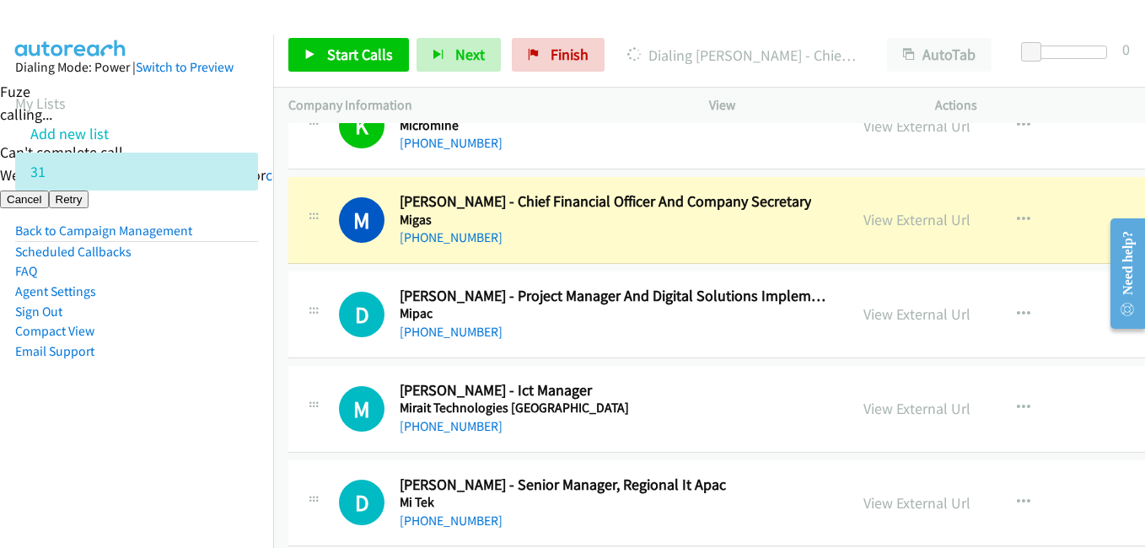
drag, startPoint x: 105, startPoint y: 431, endPoint x: 249, endPoint y: 433, distance: 143.4
click at [107, 431] on aside "Dialing Mode: Power | Switch to Preview My Lists Add new list 31 Back to Campai…" at bounding box center [136, 236] width 273 height 403
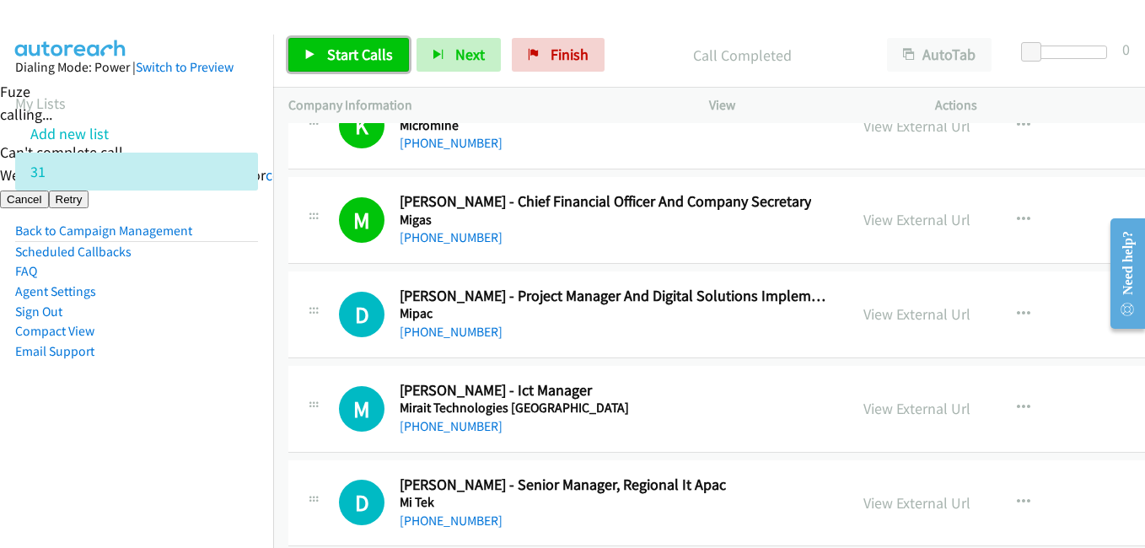
click at [336, 55] on span "Start Calls" at bounding box center [360, 54] width 66 height 19
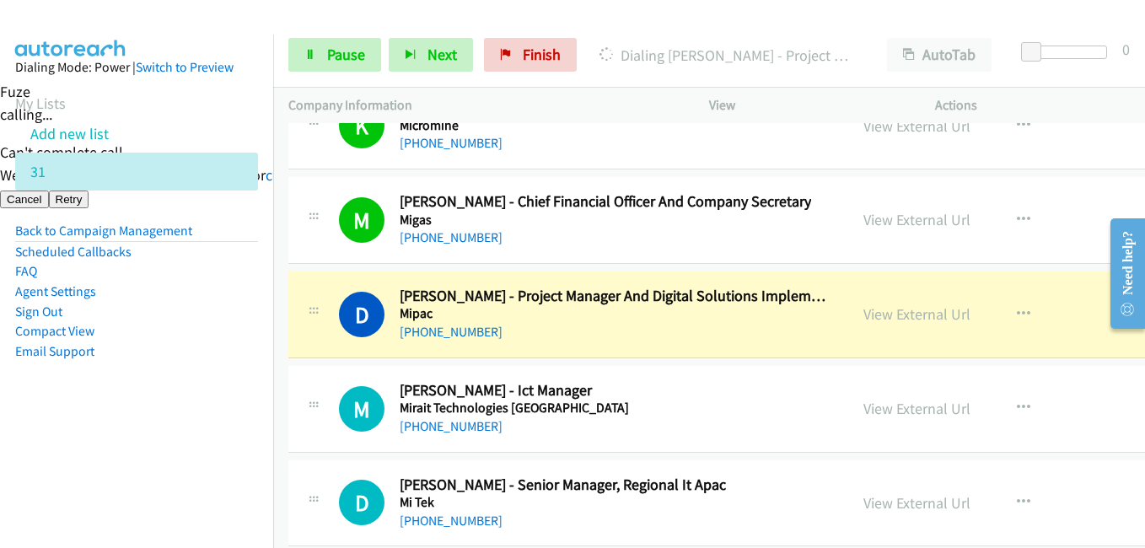
drag, startPoint x: 198, startPoint y: 369, endPoint x: 579, endPoint y: 322, distance: 383.2
click at [198, 369] on aside "Dialing Mode: Power | Switch to Preview My Lists Add new list 31 Back to Campai…" at bounding box center [136, 236] width 273 height 403
drag, startPoint x: 34, startPoint y: 449, endPoint x: 180, endPoint y: 436, distance: 147.3
click at [35, 449] on nav "Dialing Mode: Power | Switch to Preview My Lists Add new list 31 Back to Campai…" at bounding box center [137, 309] width 274 height 548
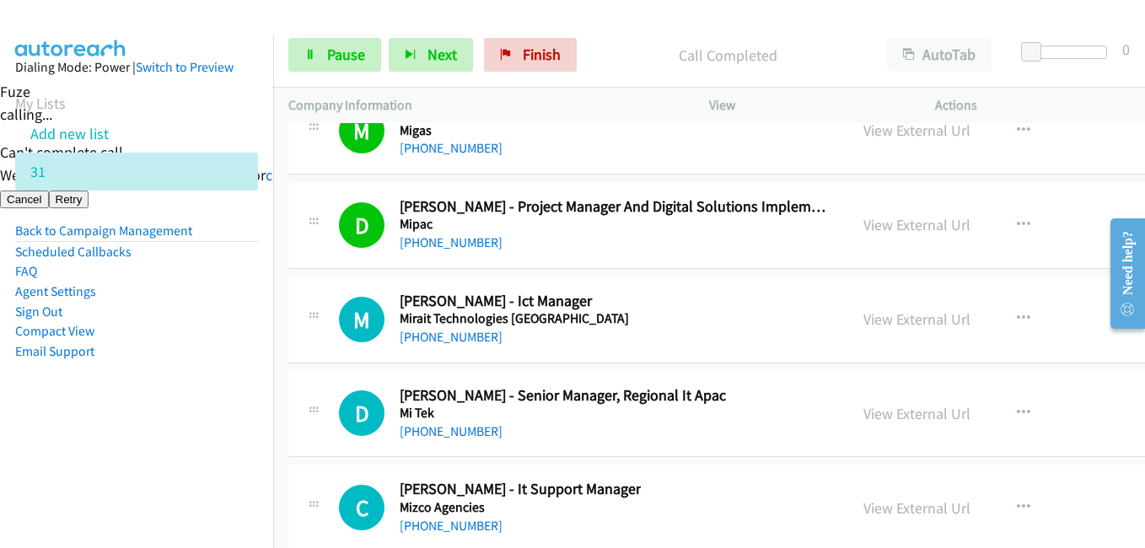
scroll to position [24029, 0]
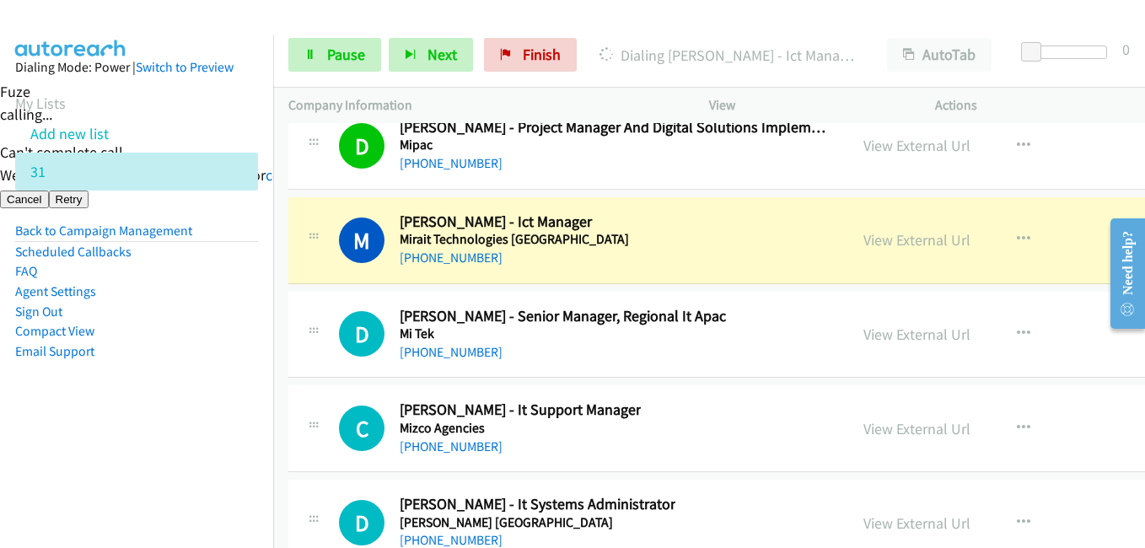
click at [195, 340] on li "Compact View" at bounding box center [136, 331] width 243 height 20
click at [868, 240] on link "View External Url" at bounding box center [917, 239] width 107 height 19
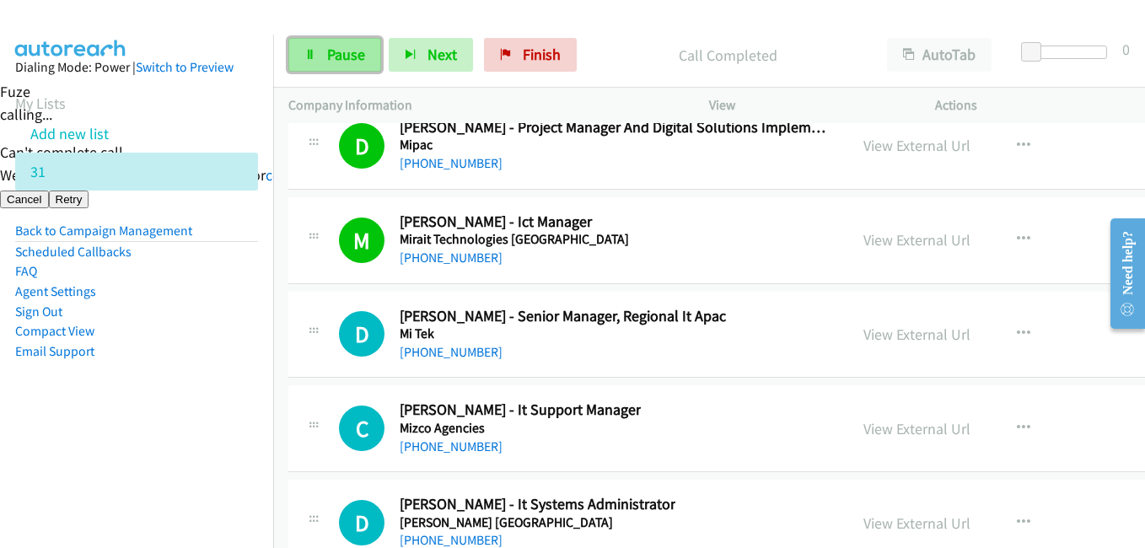
click at [341, 47] on span "Pause" at bounding box center [346, 54] width 38 height 19
